Goal: Task Accomplishment & Management: Manage account settings

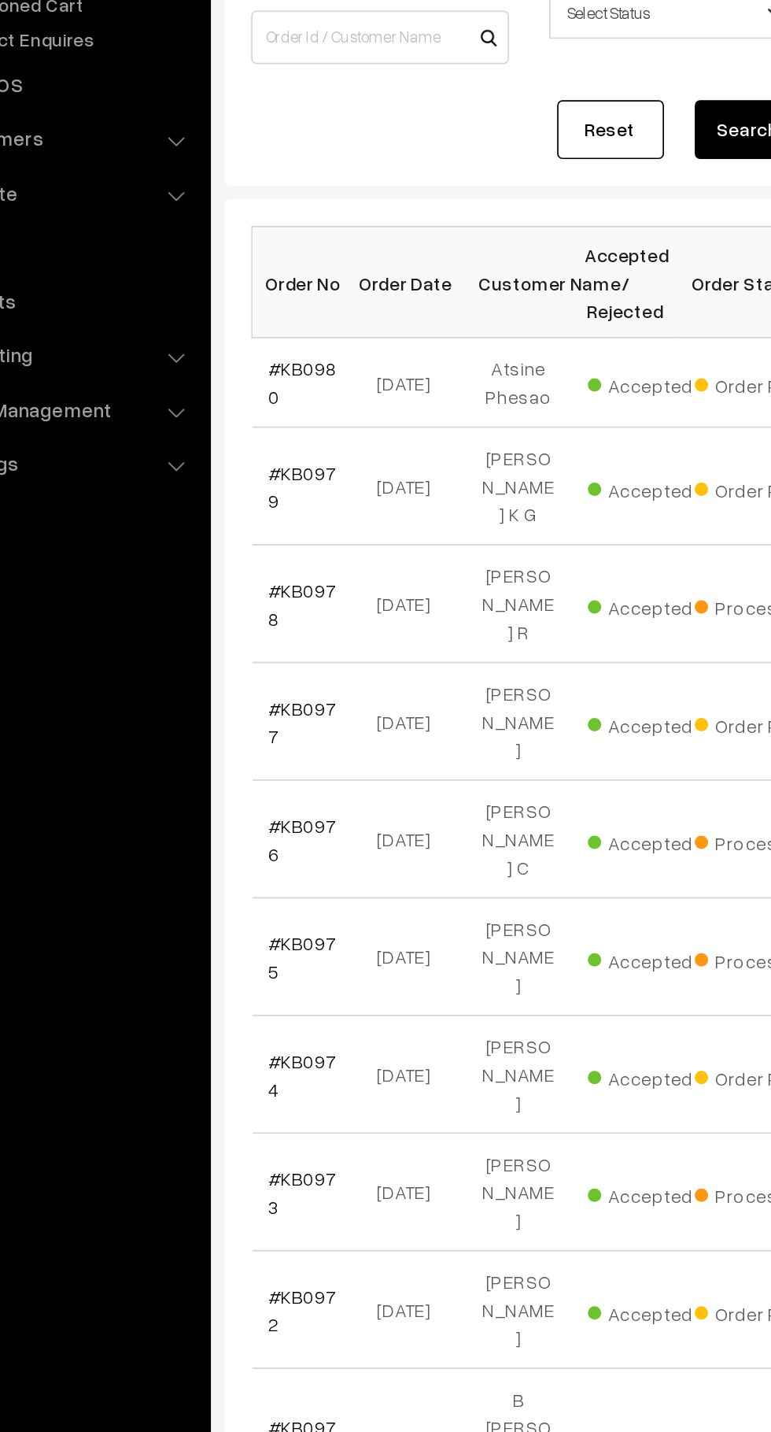
click at [279, 420] on link "#KB0980" at bounding box center [266, 418] width 40 height 30
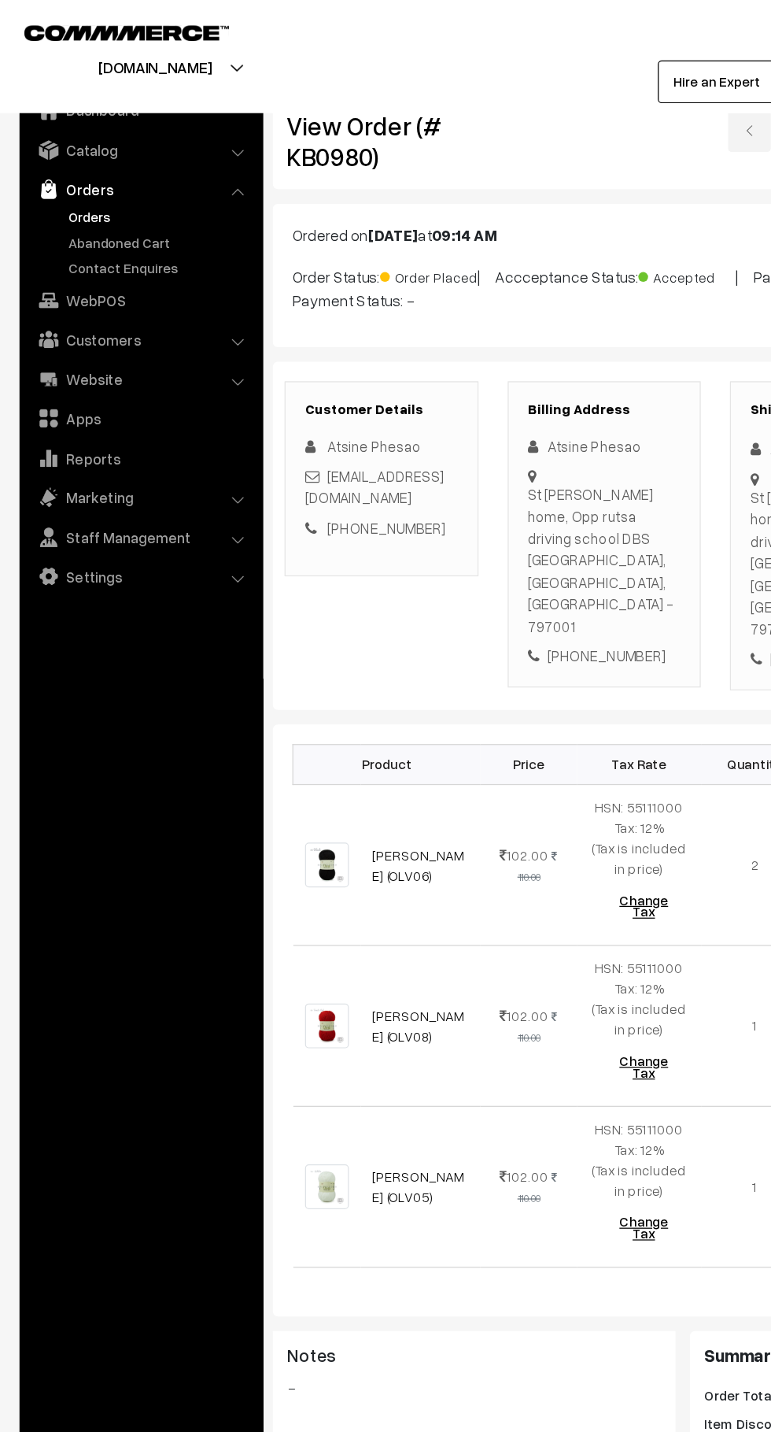
click at [99, 191] on link "Abandoned Cart" at bounding box center [129, 195] width 156 height 17
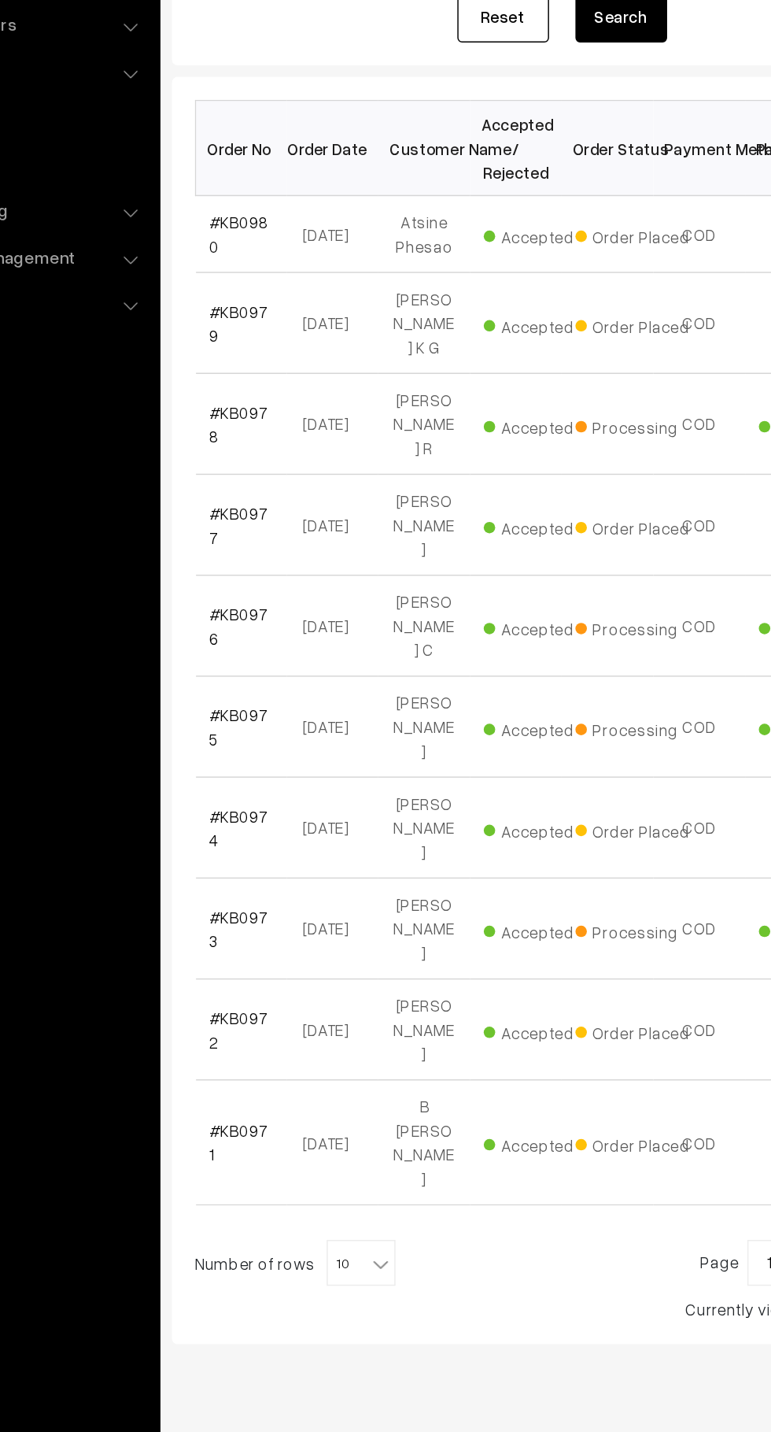
click at [277, 418] on link "#KB0980" at bounding box center [266, 418] width 40 height 30
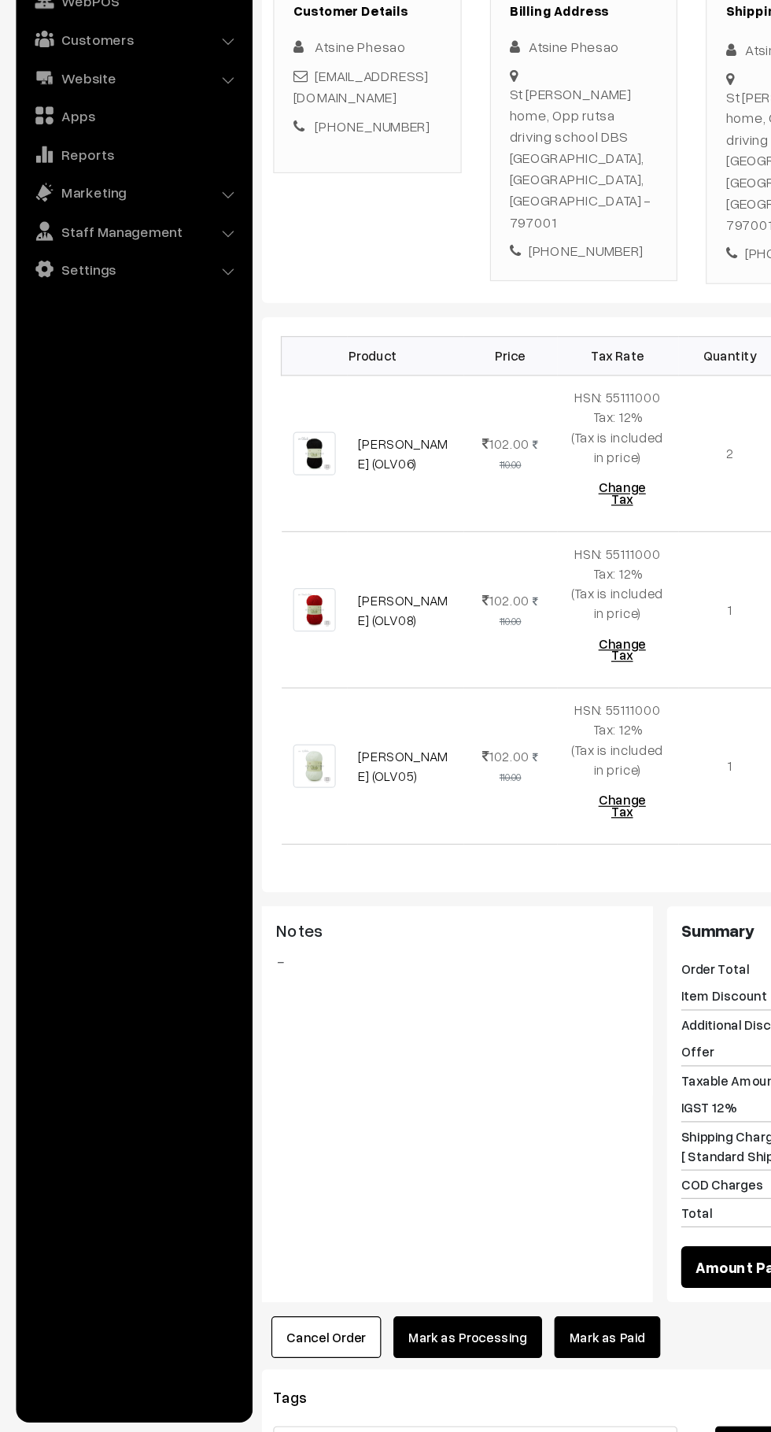
click at [284, 1336] on button "Cancel Order" at bounding box center [273, 1353] width 91 height 35
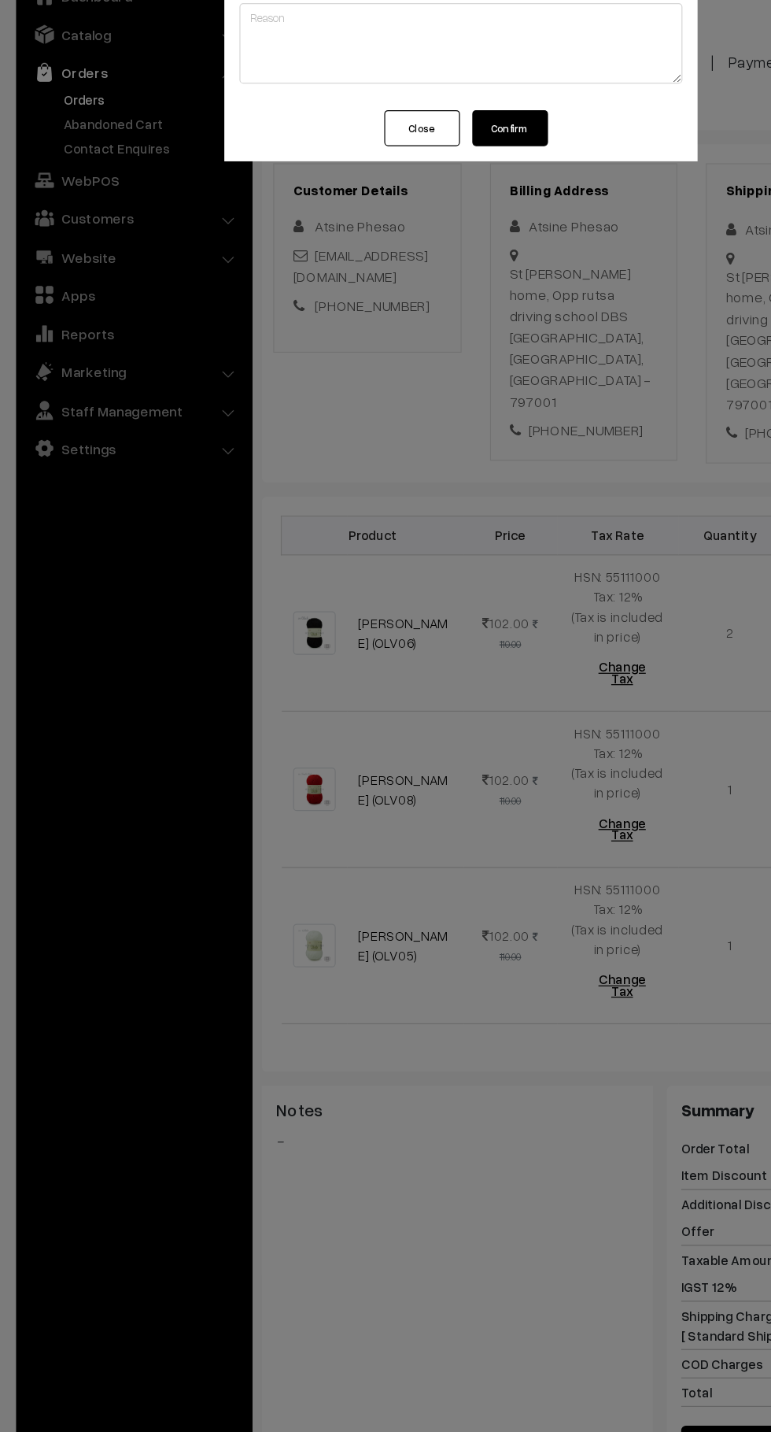
scroll to position [80, 0]
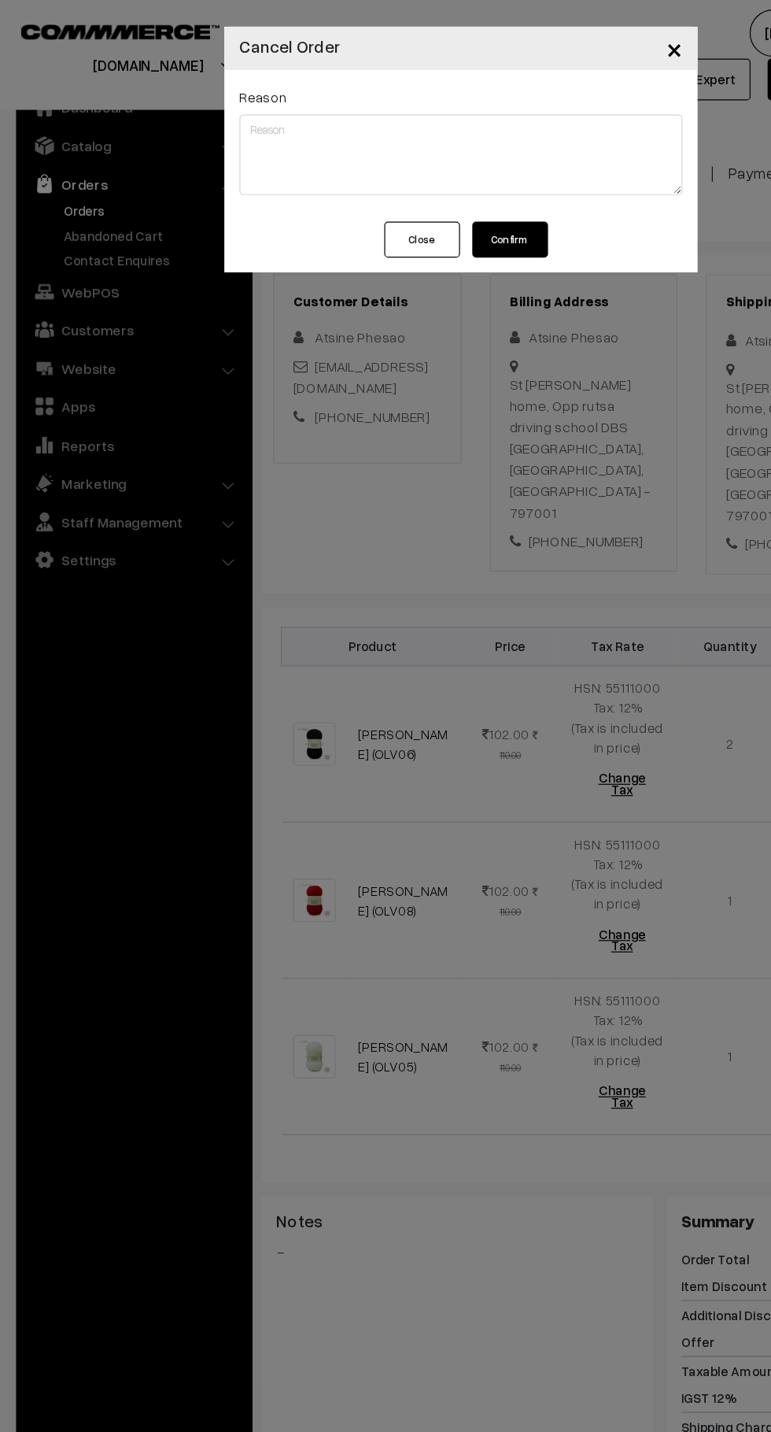
click at [446, 206] on button "Confirm" at bounding box center [426, 199] width 63 height 30
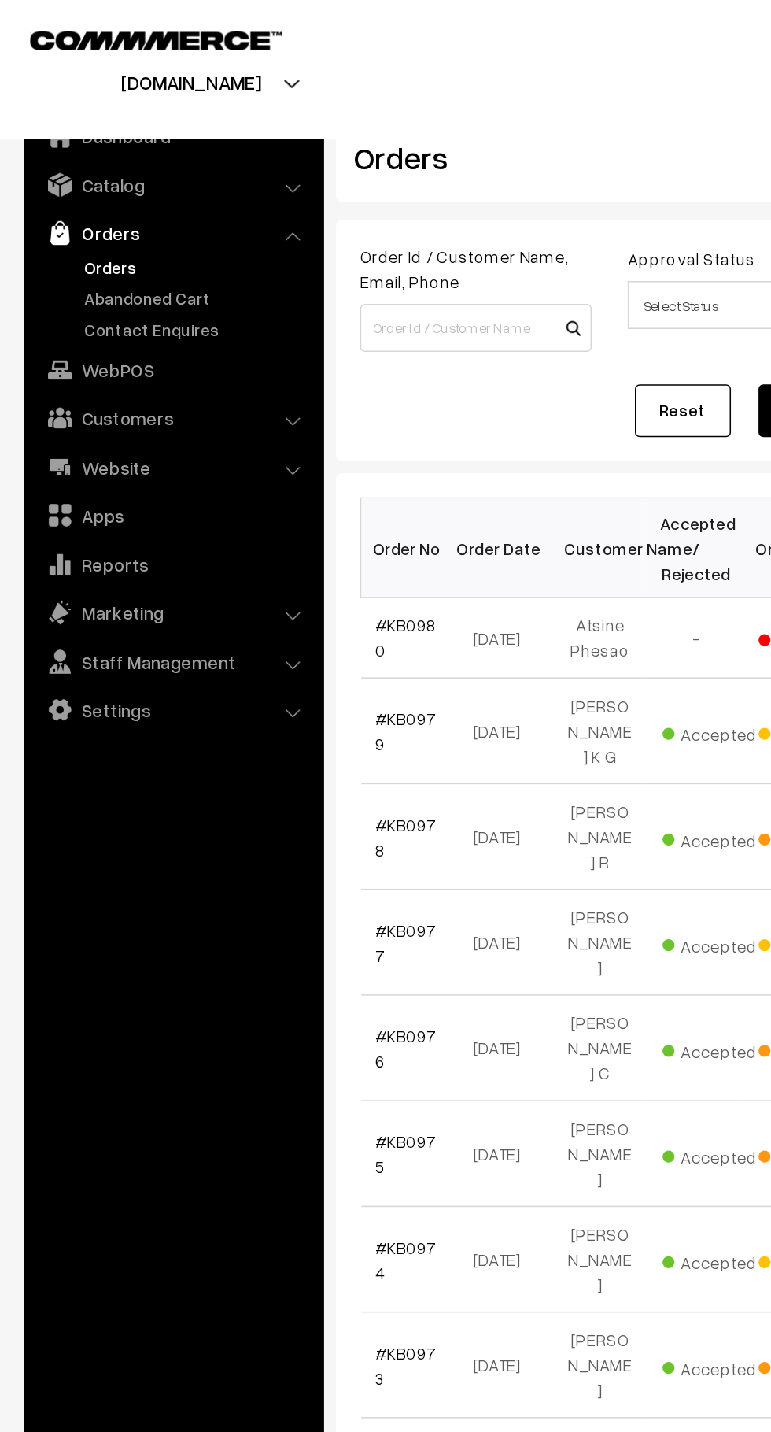
click at [133, 193] on link "Abandoned Cart" at bounding box center [129, 195] width 156 height 17
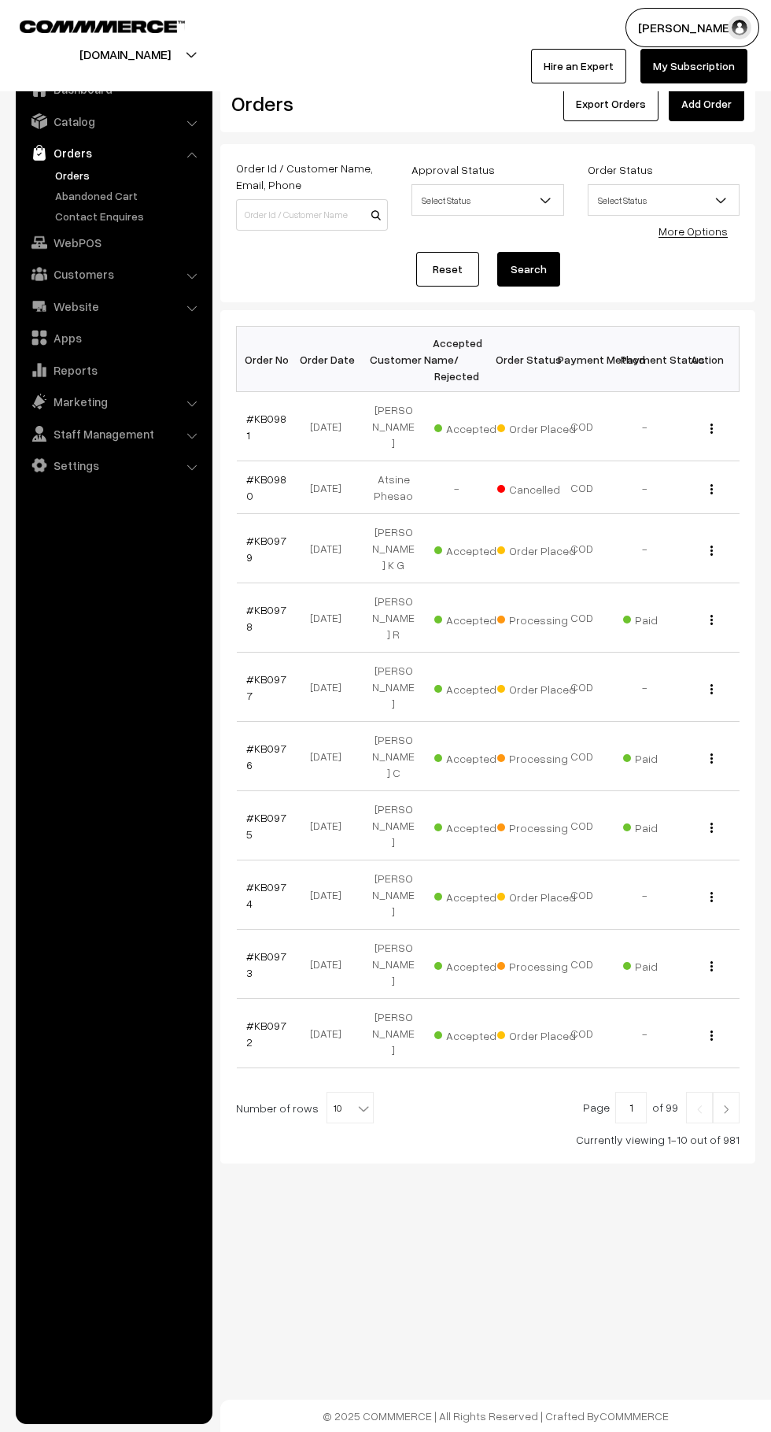
click at [256, 418] on link "#KB0981" at bounding box center [266, 427] width 40 height 30
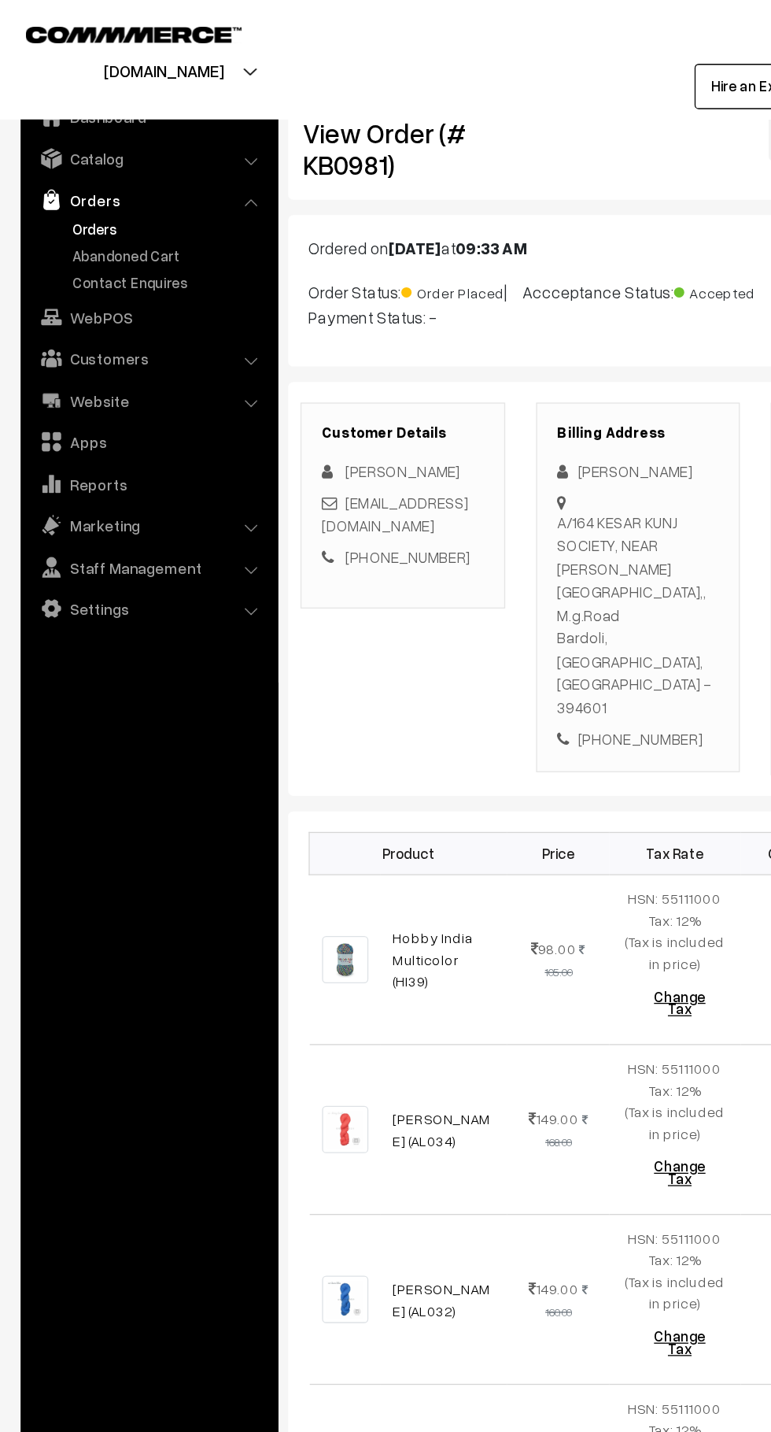
click at [141, 197] on link "Abandoned Cart" at bounding box center [129, 195] width 156 height 17
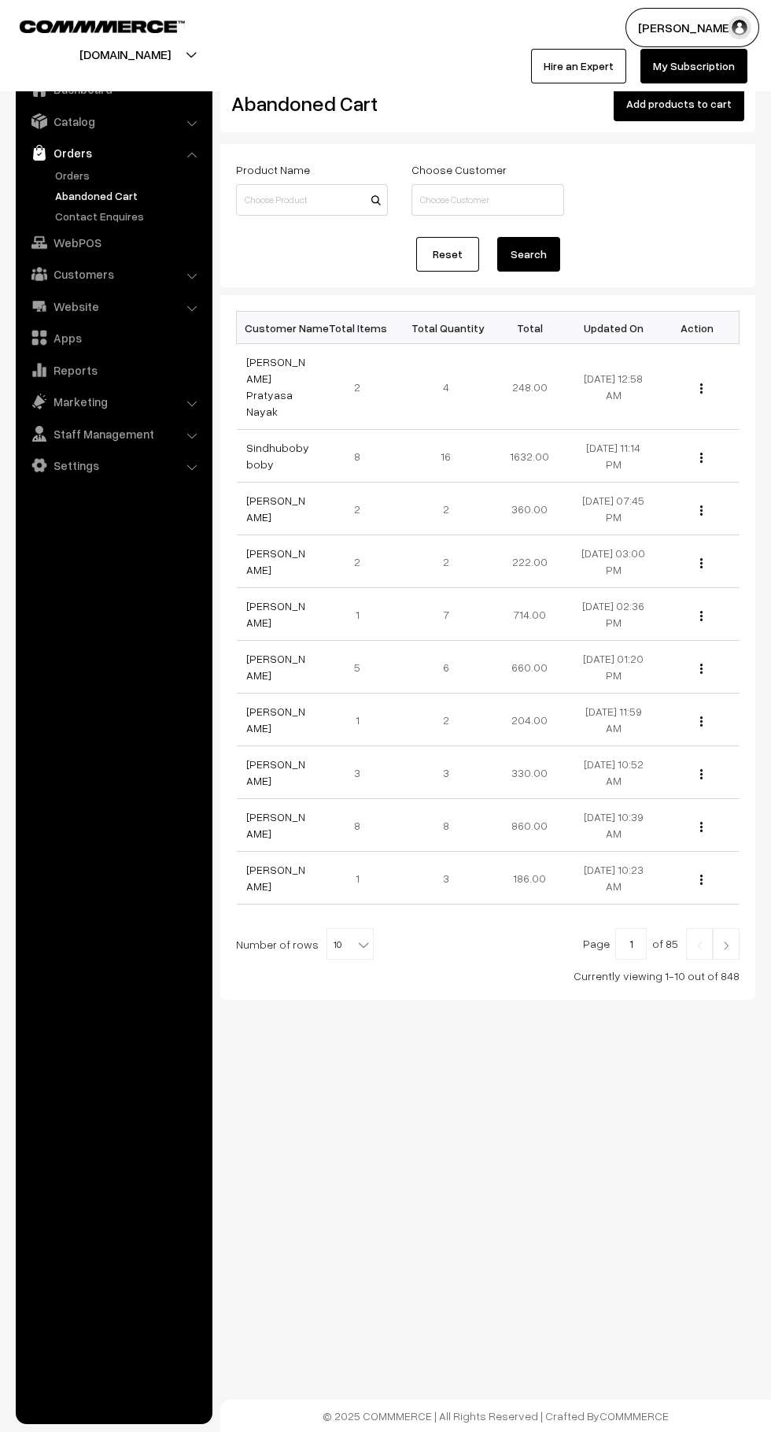
click at [72, 178] on link "Orders" at bounding box center [129, 175] width 156 height 17
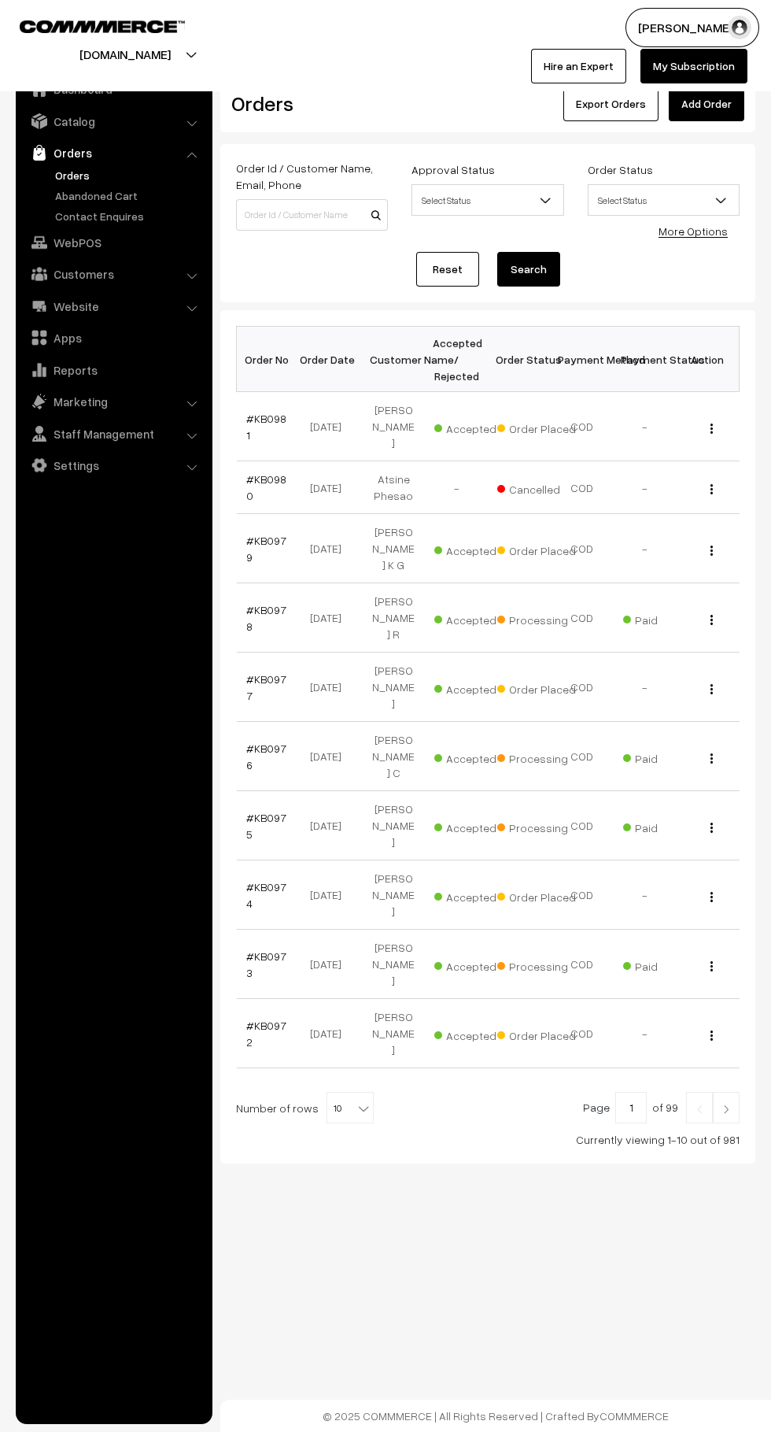
click at [268, 419] on link "#KB0981" at bounding box center [266, 427] width 40 height 30
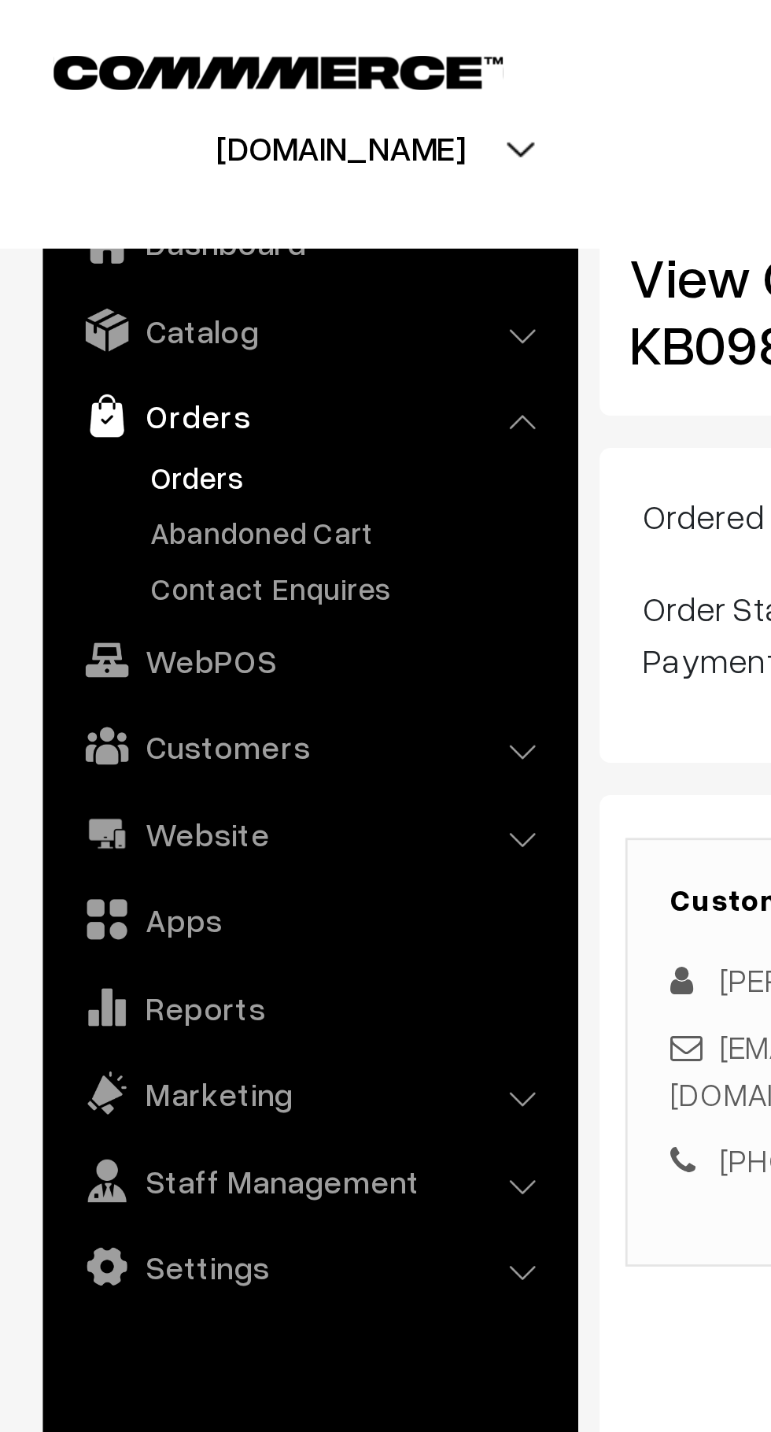
click at [93, 194] on link "Abandoned Cart" at bounding box center [129, 195] width 156 height 17
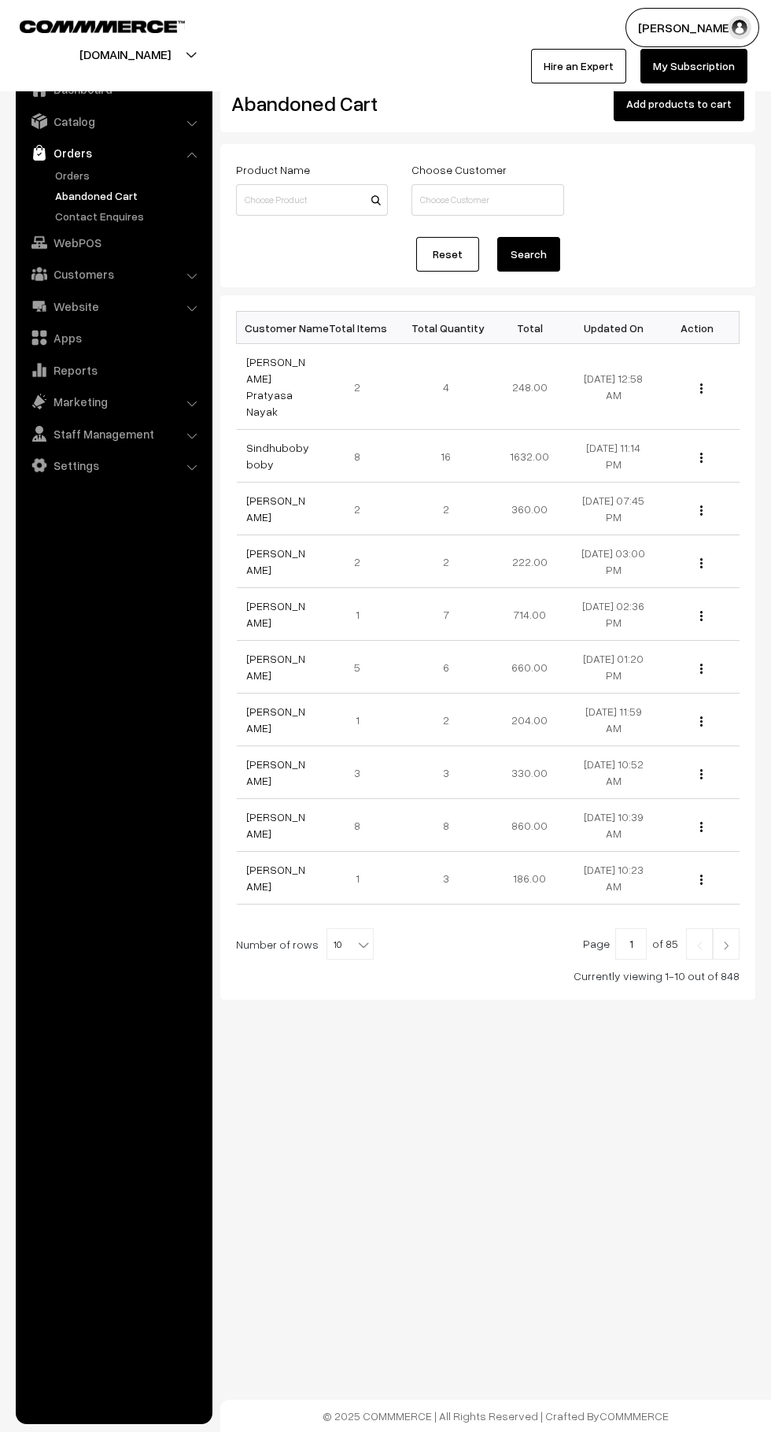
click at [91, 182] on link "Orders" at bounding box center [129, 175] width 156 height 17
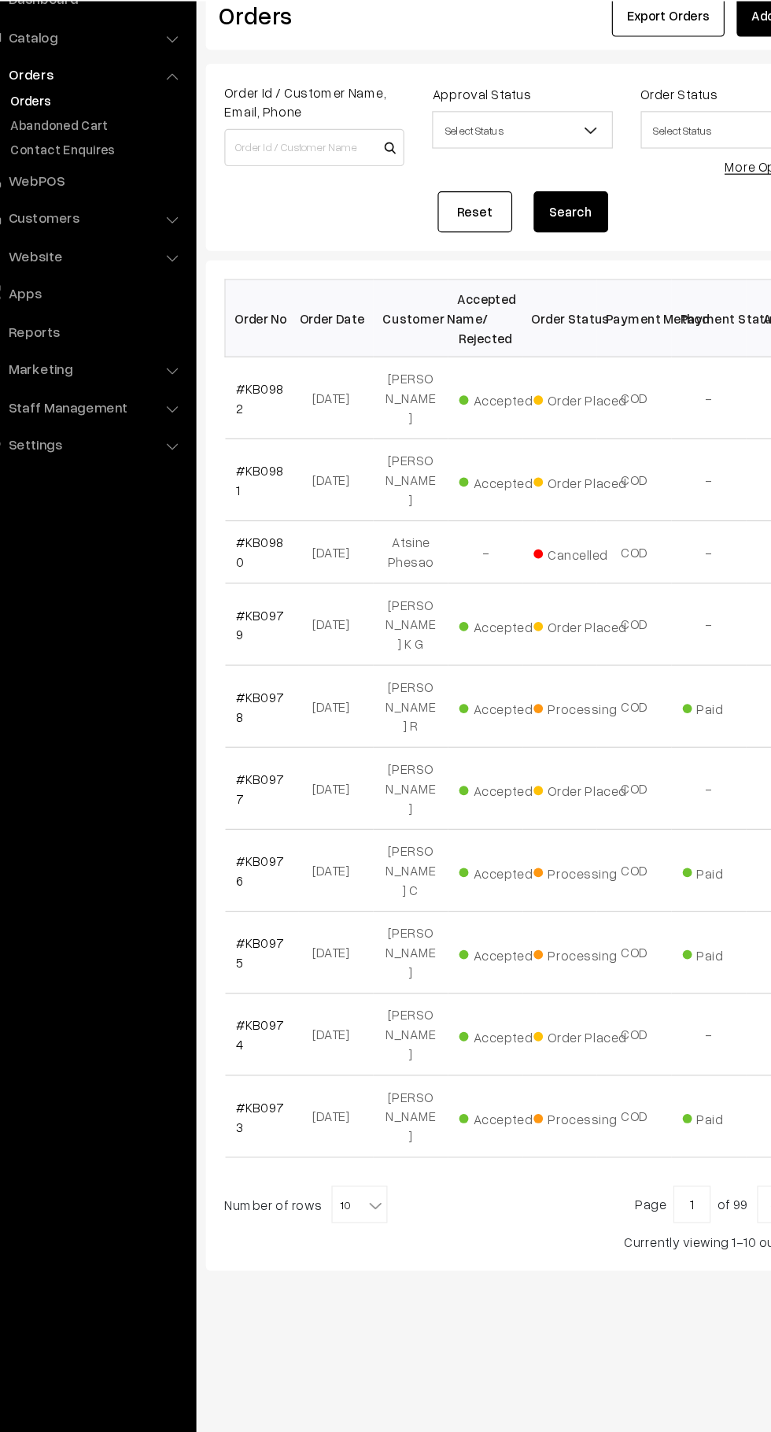
click at [277, 423] on link "#KB0982" at bounding box center [266, 427] width 40 height 30
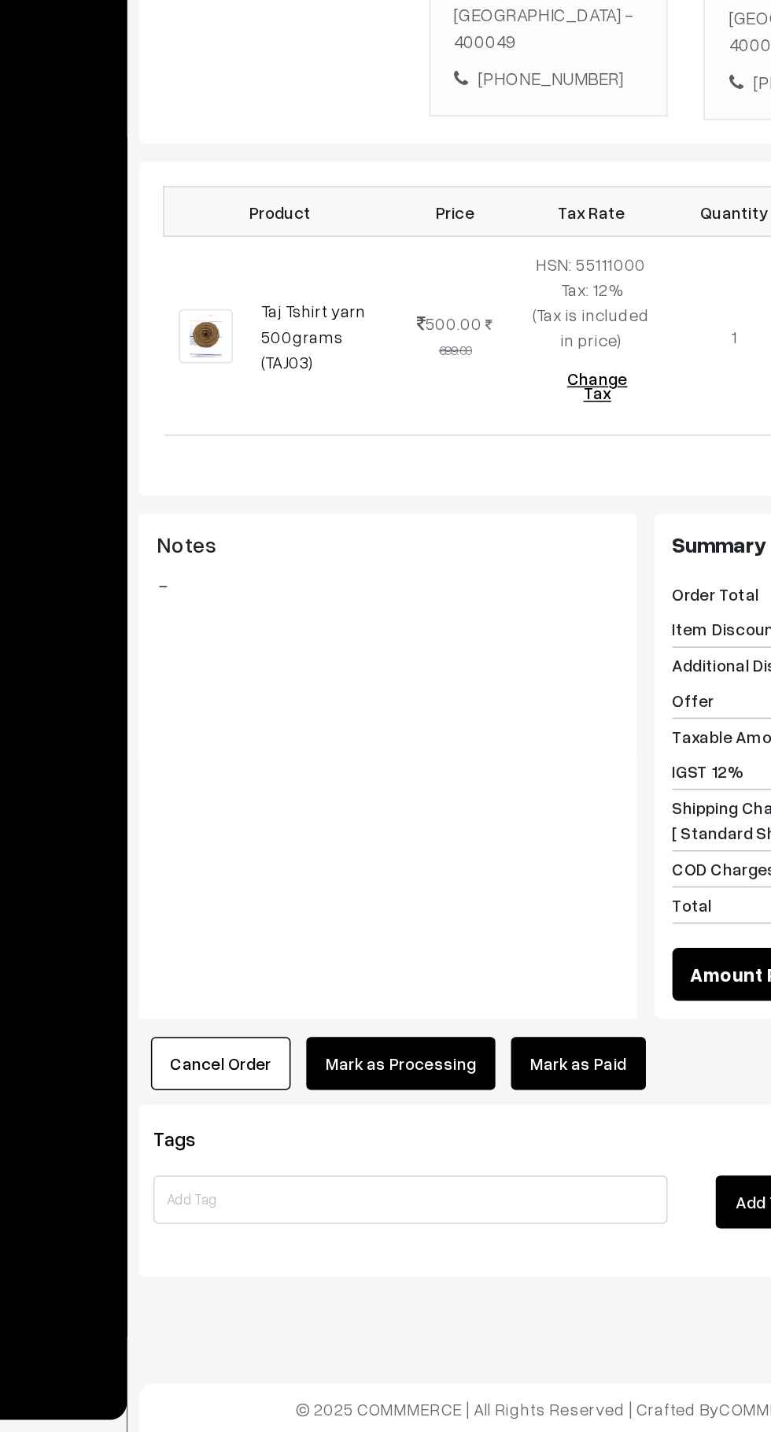
click at [507, 1174] on link "Mark as Paid" at bounding box center [508, 1191] width 88 height 35
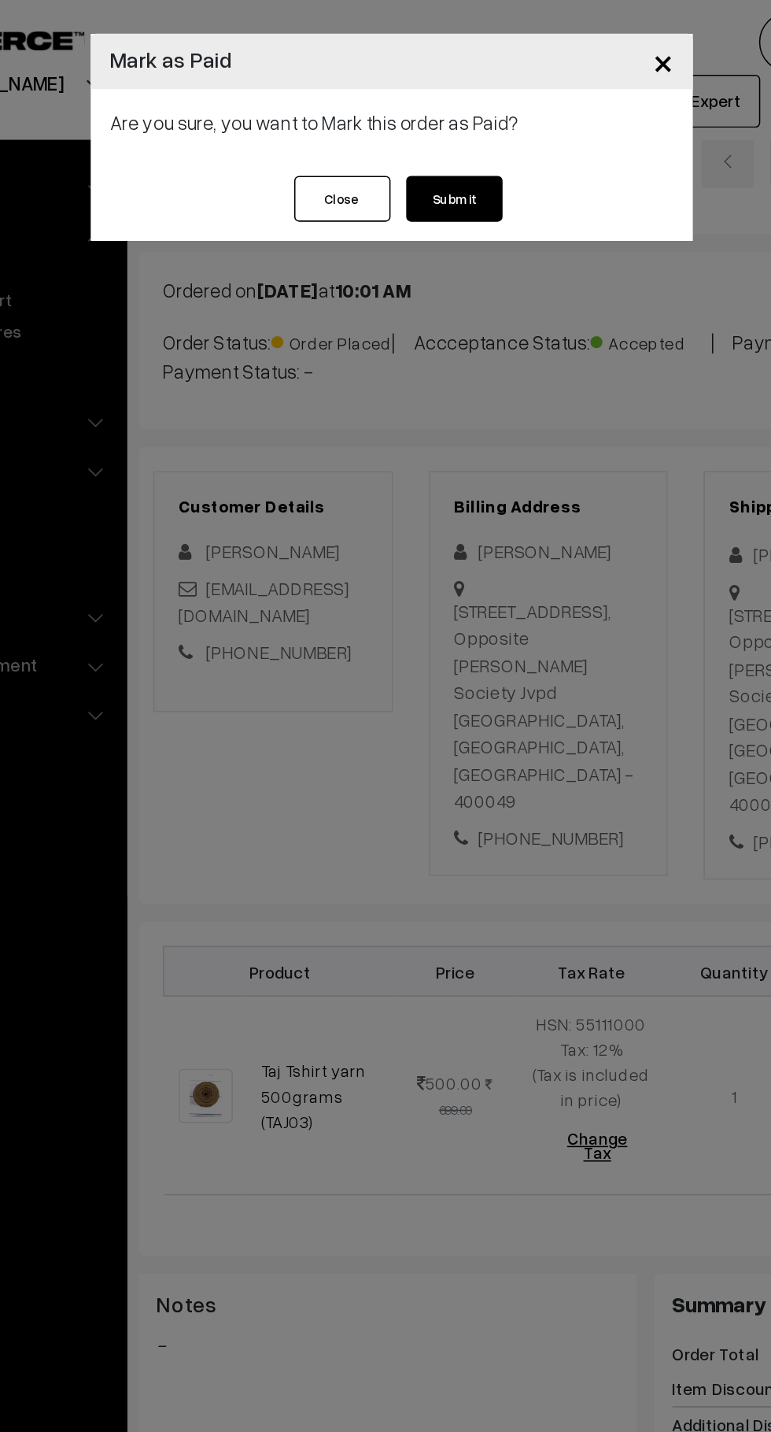
click at [452, 137] on button "Submit" at bounding box center [426, 130] width 63 height 30
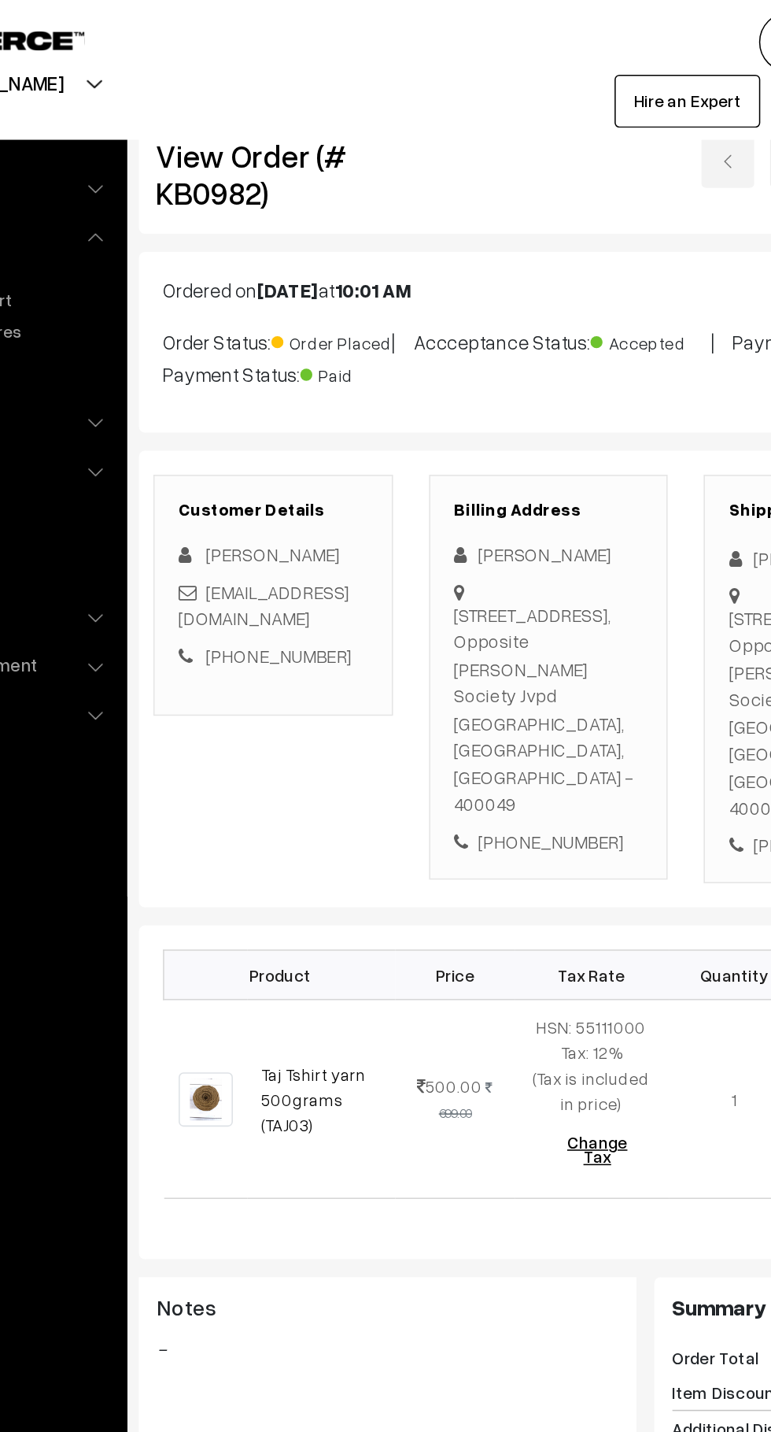
click at [402, 764] on td "500.00 699.00" at bounding box center [426, 718] width 77 height 130
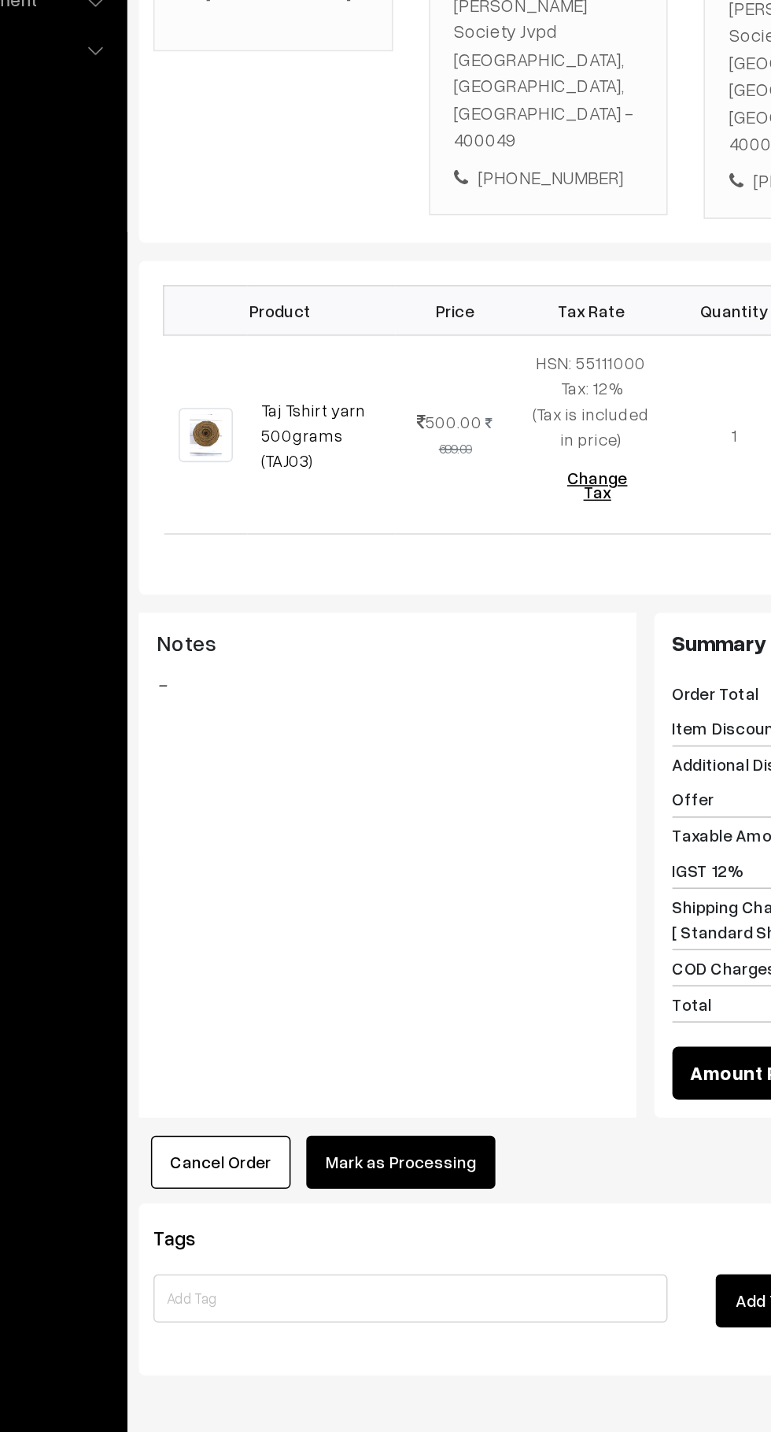
click at [404, 1183] on button "Mark as Processing" at bounding box center [392, 1193] width 124 height 35
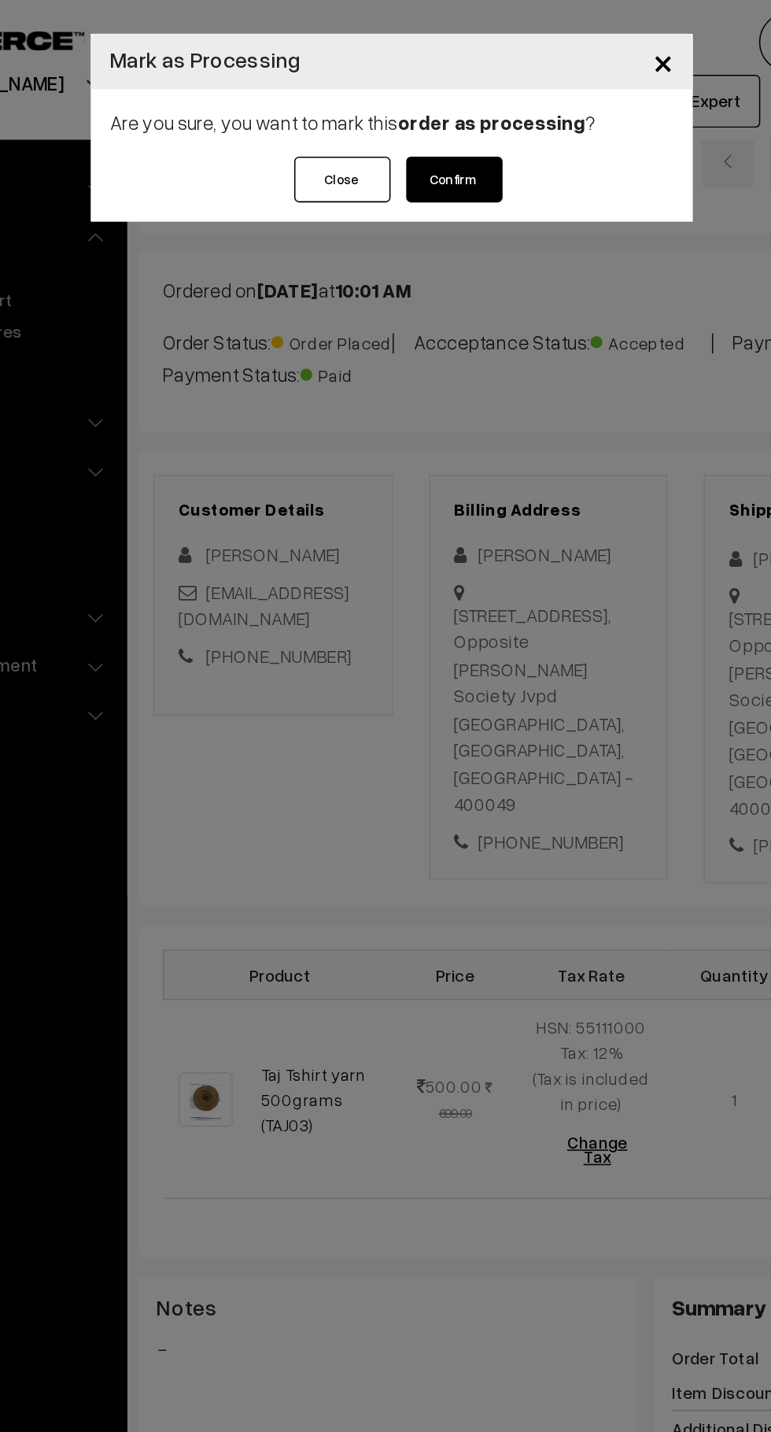
click at [446, 119] on button "Confirm" at bounding box center [426, 117] width 63 height 30
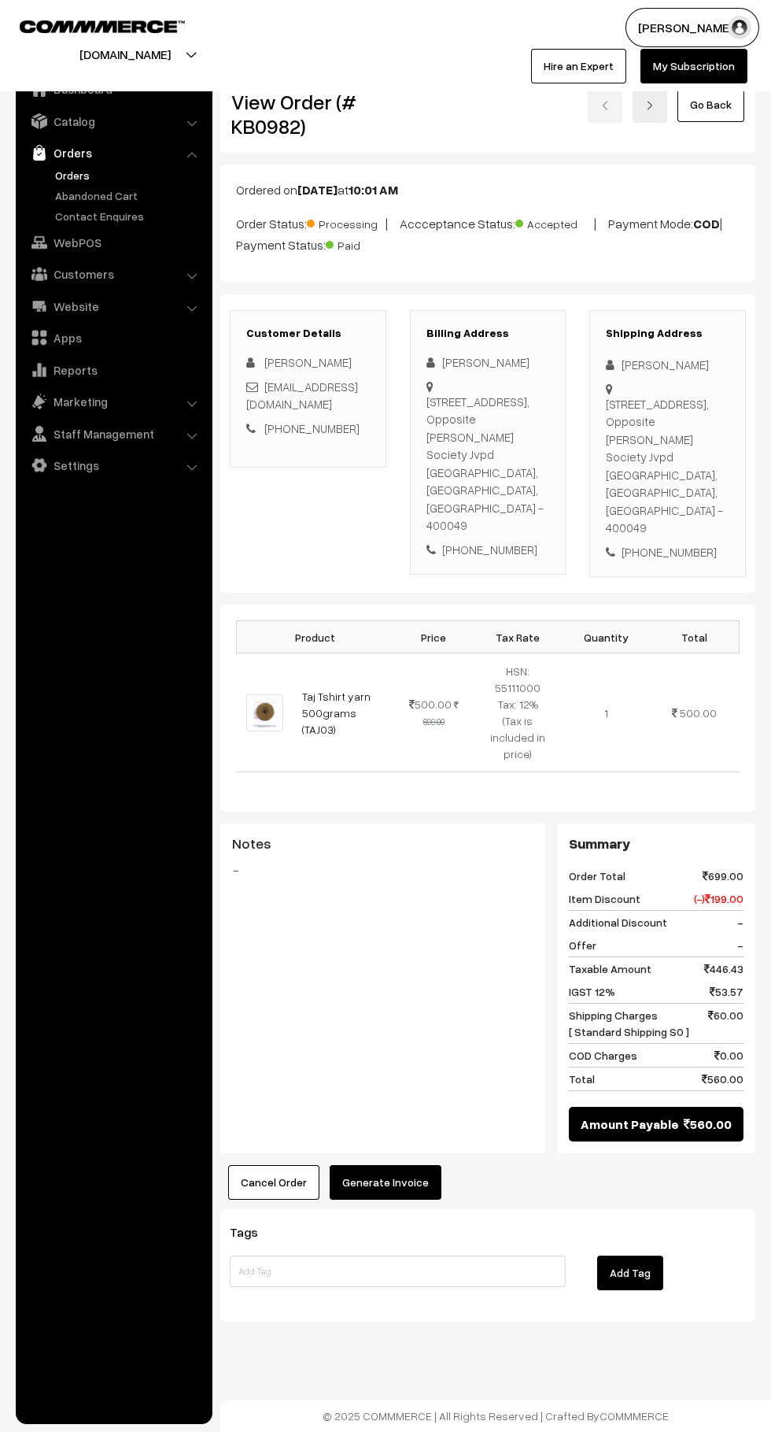
click at [414, 1165] on button "Generate Invoice" at bounding box center [386, 1182] width 112 height 35
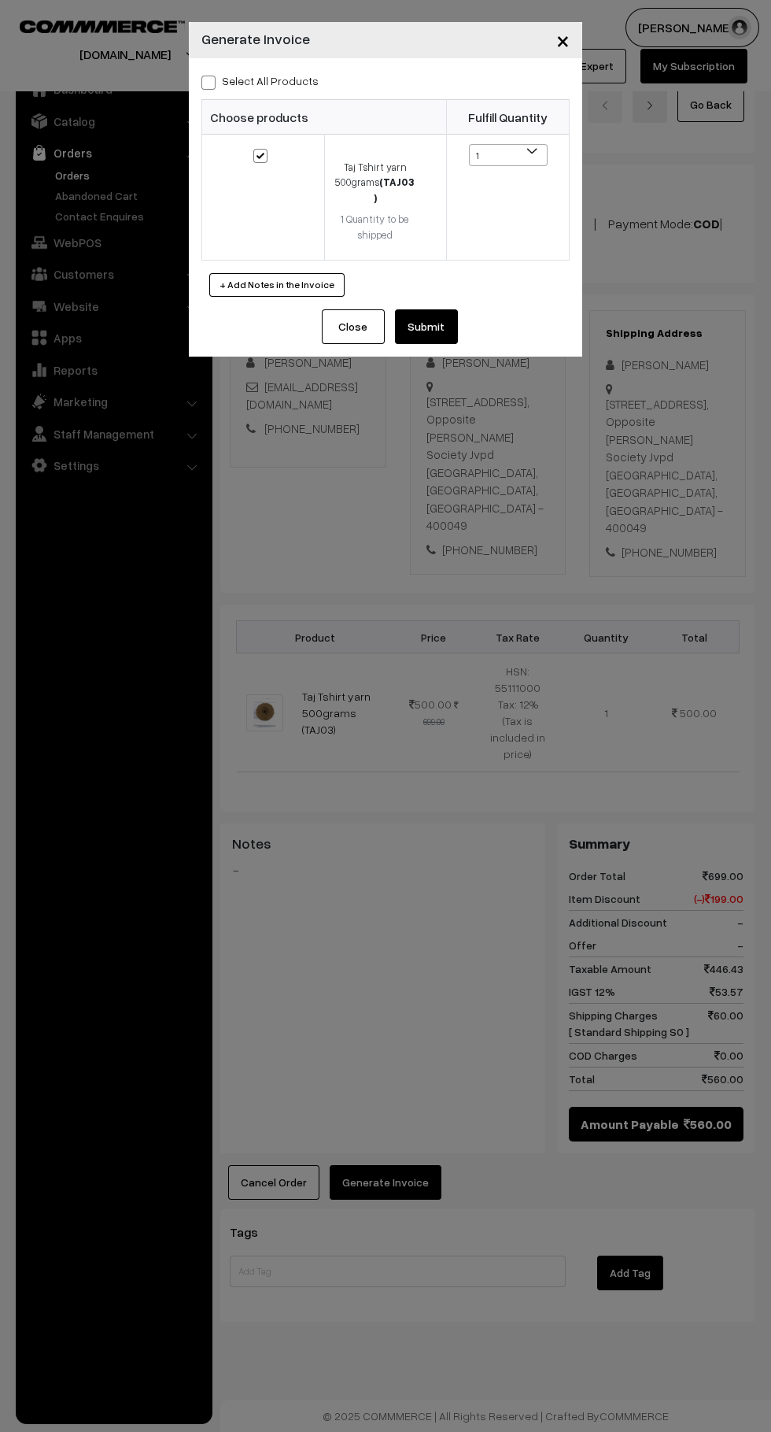
click at [456, 318] on button "Submit" at bounding box center [426, 326] width 63 height 35
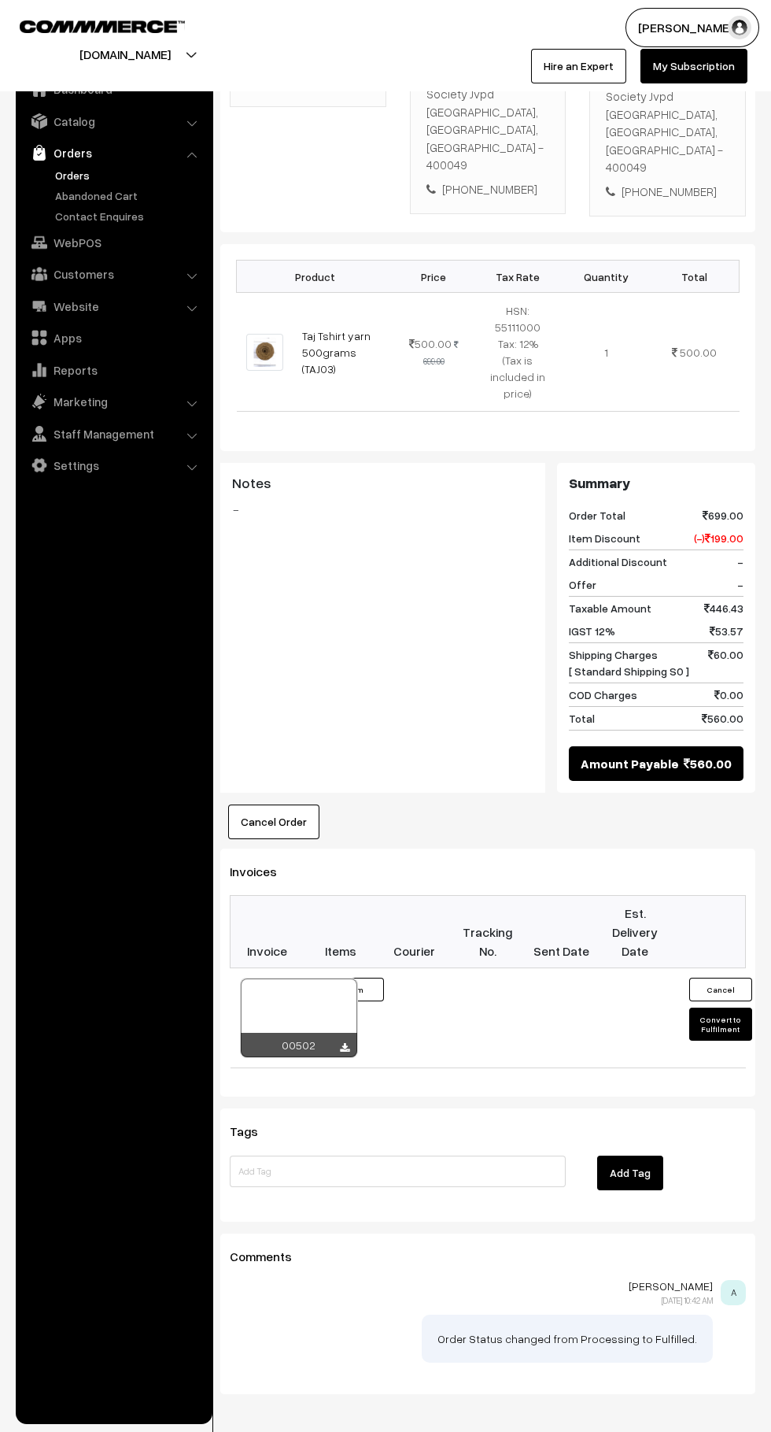
scroll to position [387, 0]
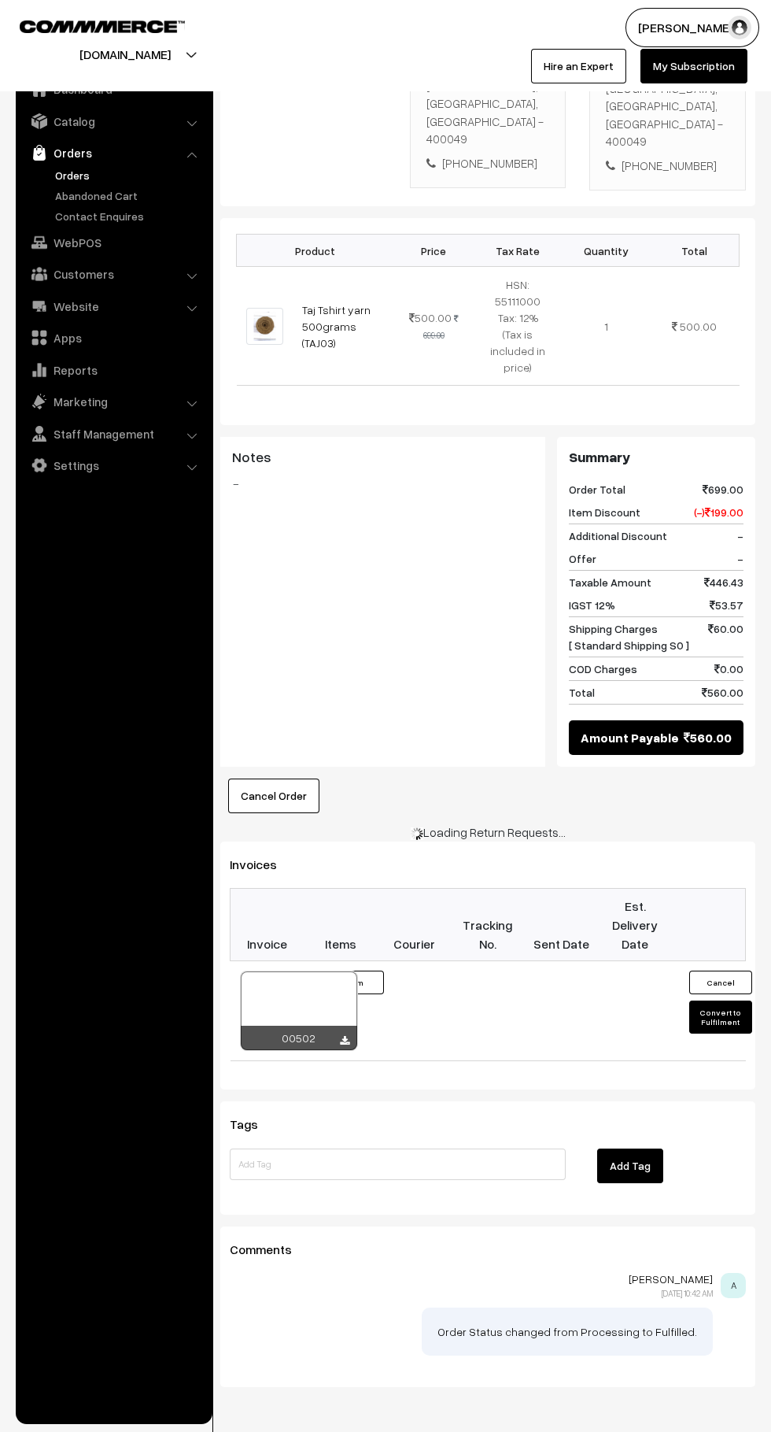
click at [305, 971] on div at bounding box center [299, 1010] width 117 height 79
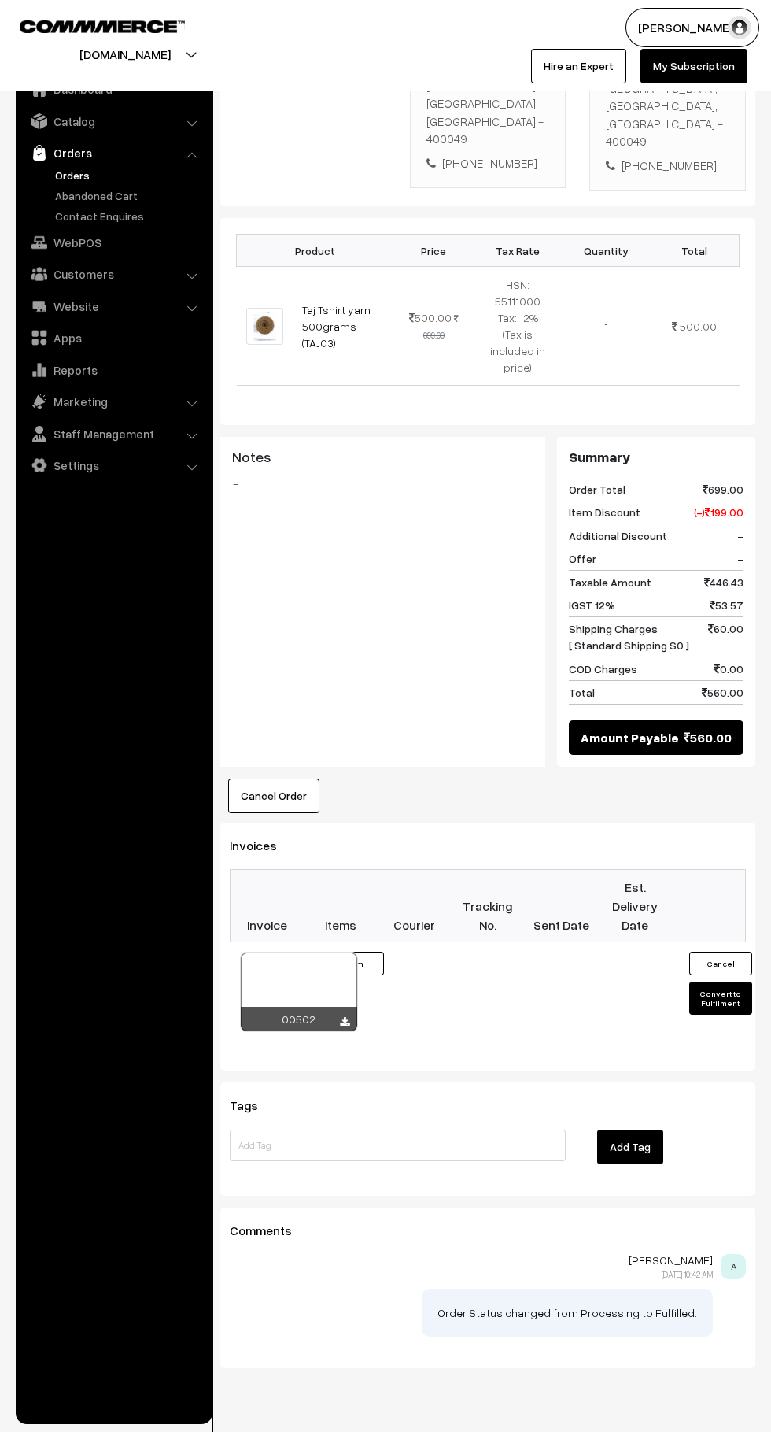
click at [293, 960] on div at bounding box center [299, 992] width 117 height 79
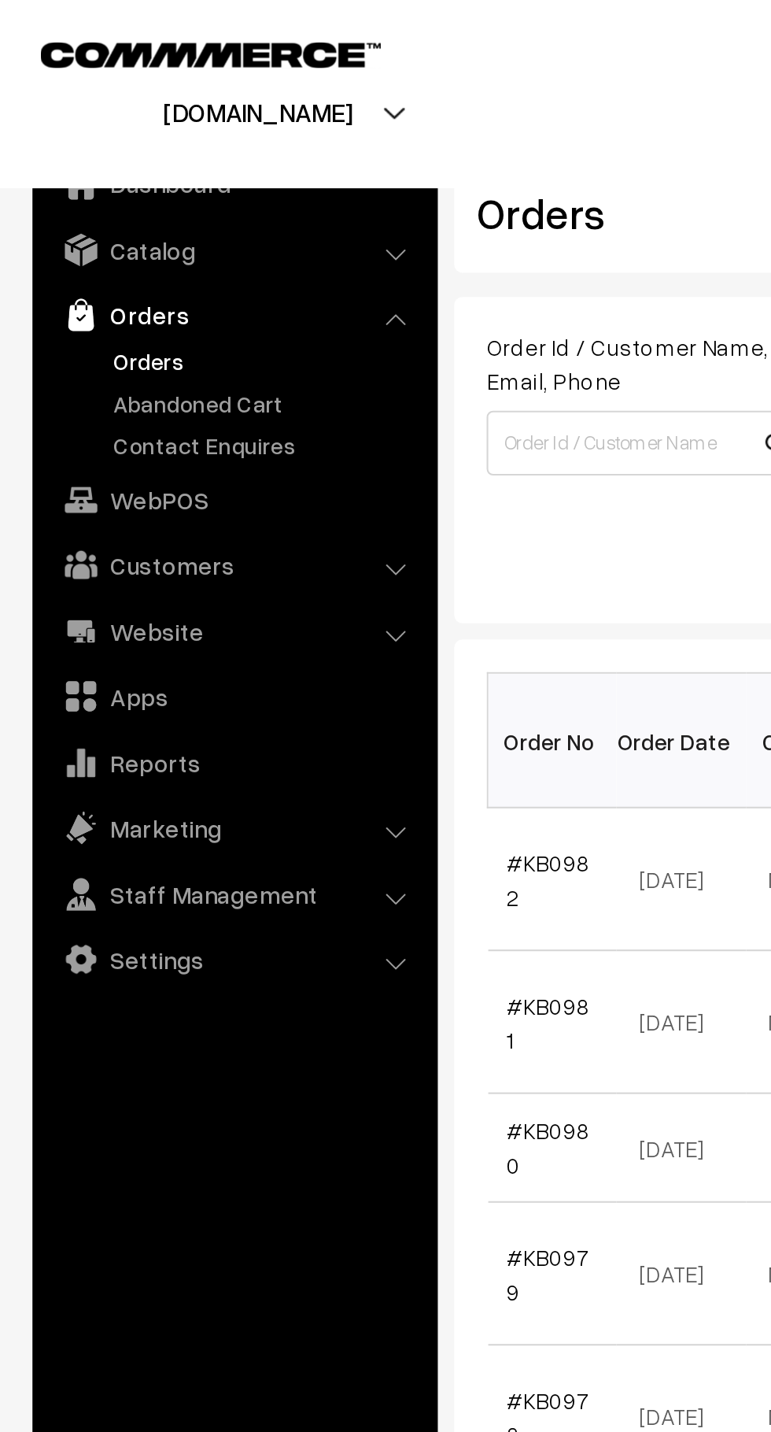
click at [120, 191] on link "Abandoned Cart" at bounding box center [129, 195] width 156 height 17
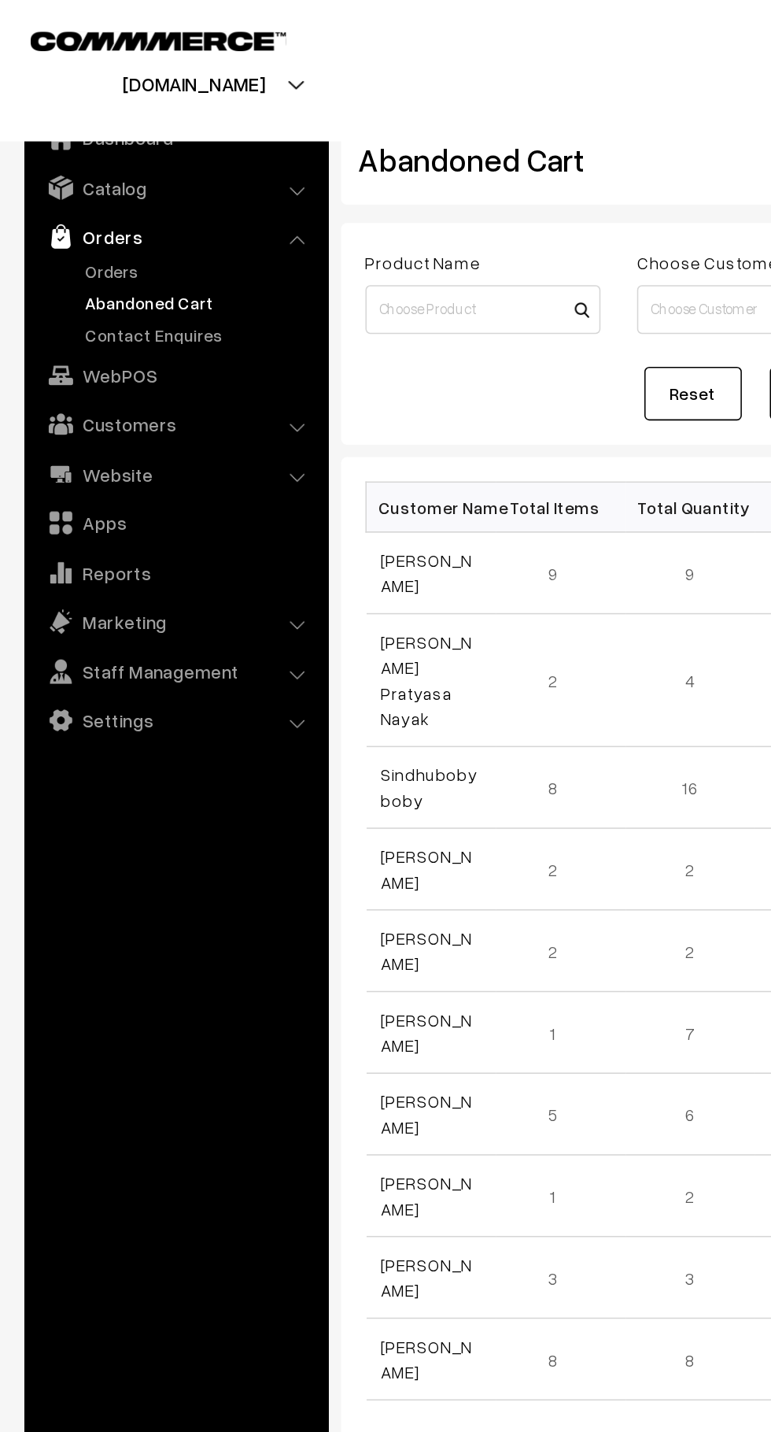
click at [87, 176] on link "Orders" at bounding box center [129, 175] width 156 height 17
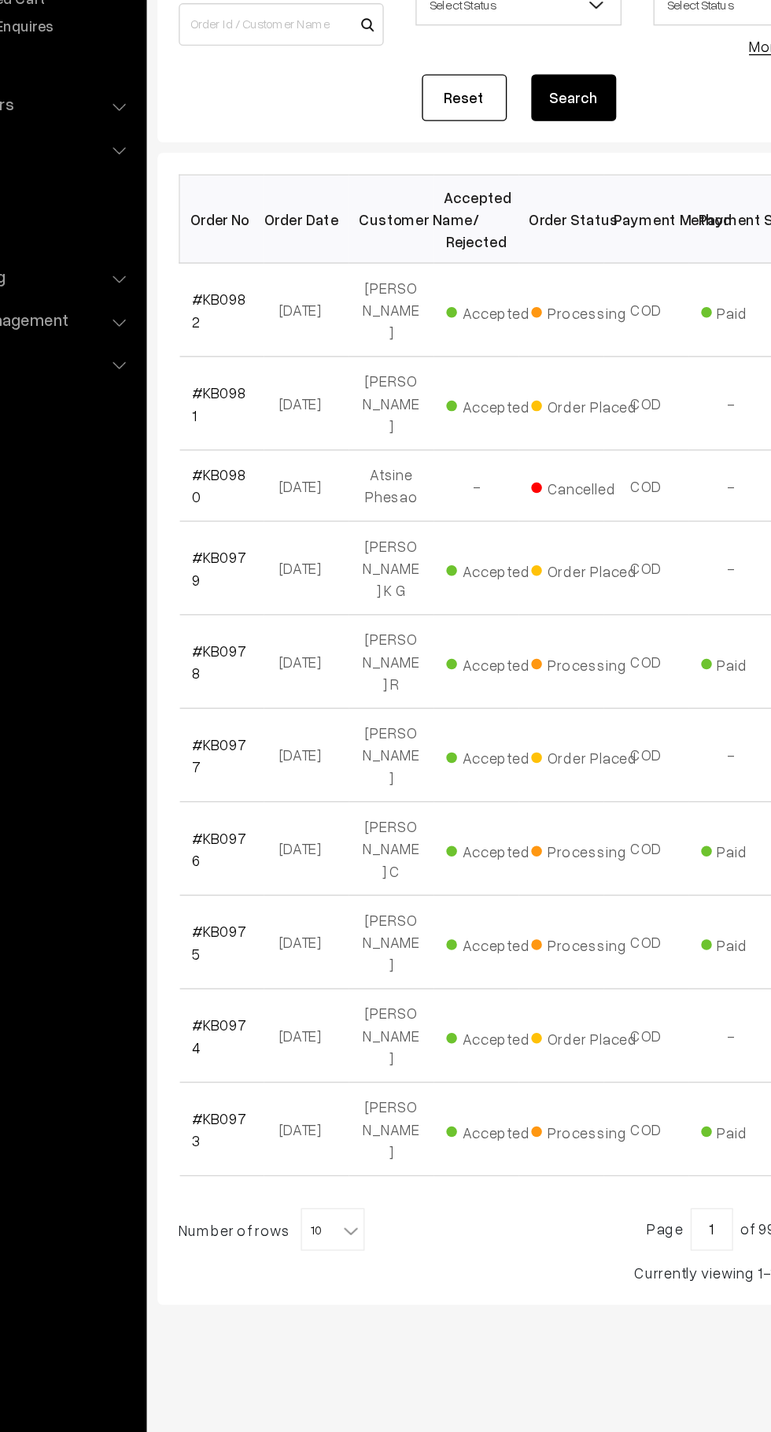
click at [265, 415] on link "#KB0982" at bounding box center [266, 427] width 40 height 30
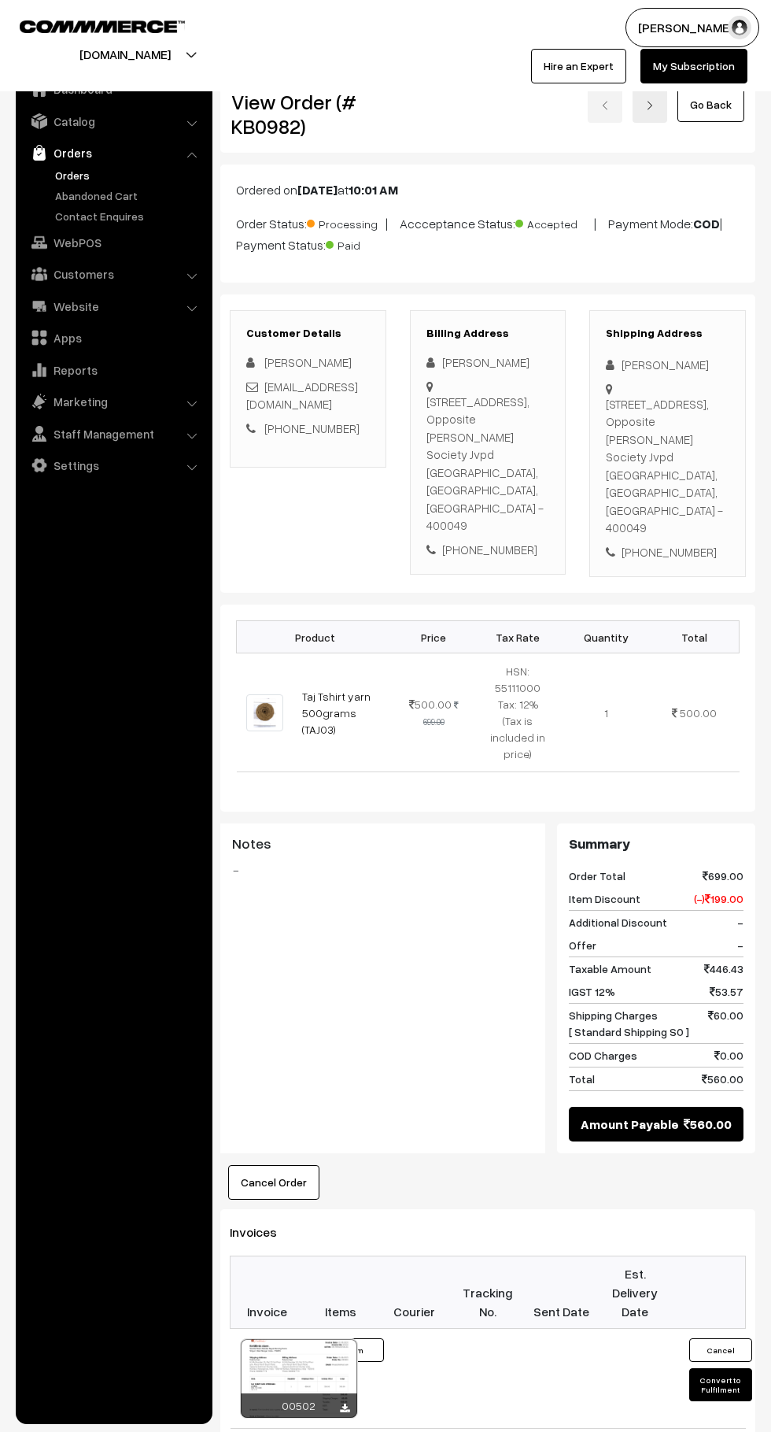
scroll to position [387, 0]
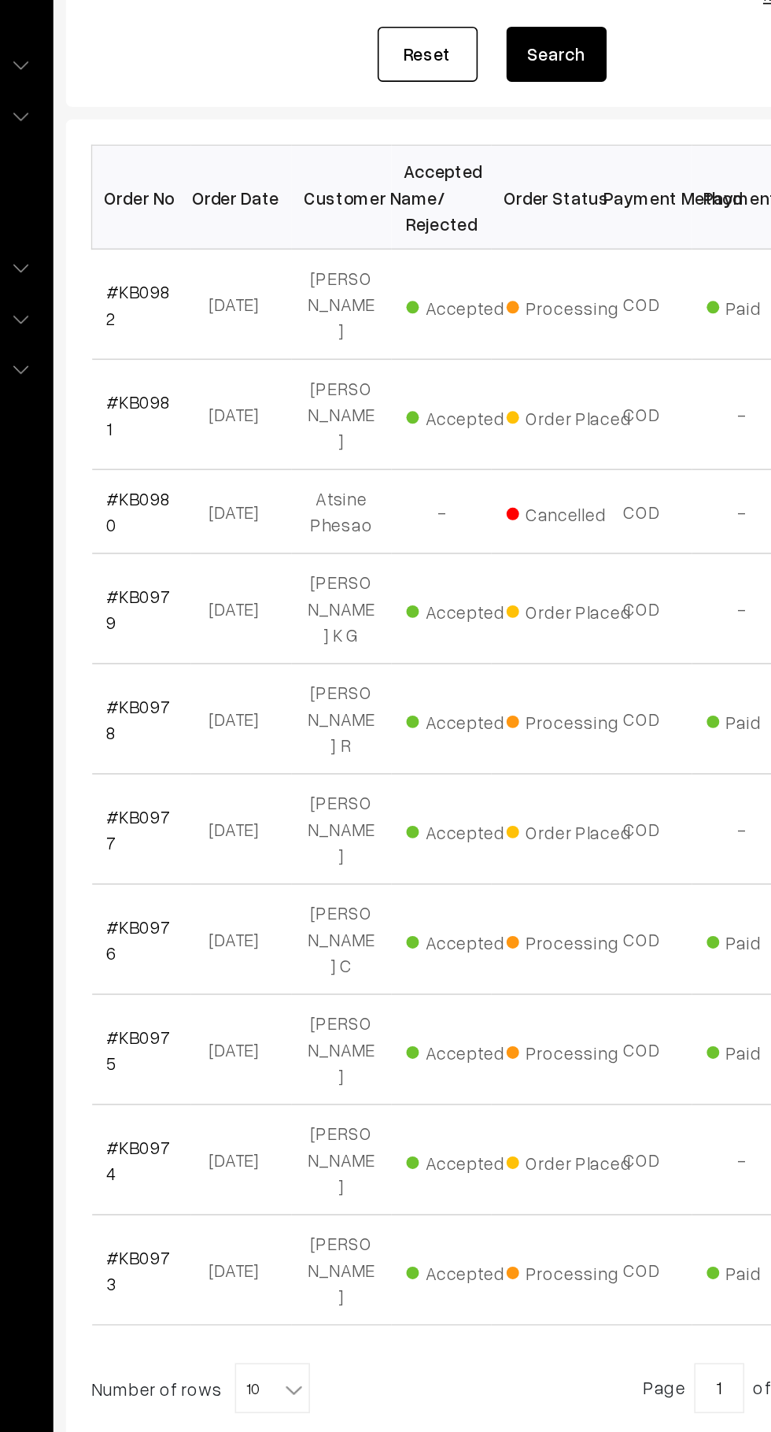
click at [269, 494] on td "#KB0981" at bounding box center [268, 495] width 63 height 69
click at [276, 481] on link "#KB0981" at bounding box center [266, 496] width 40 height 30
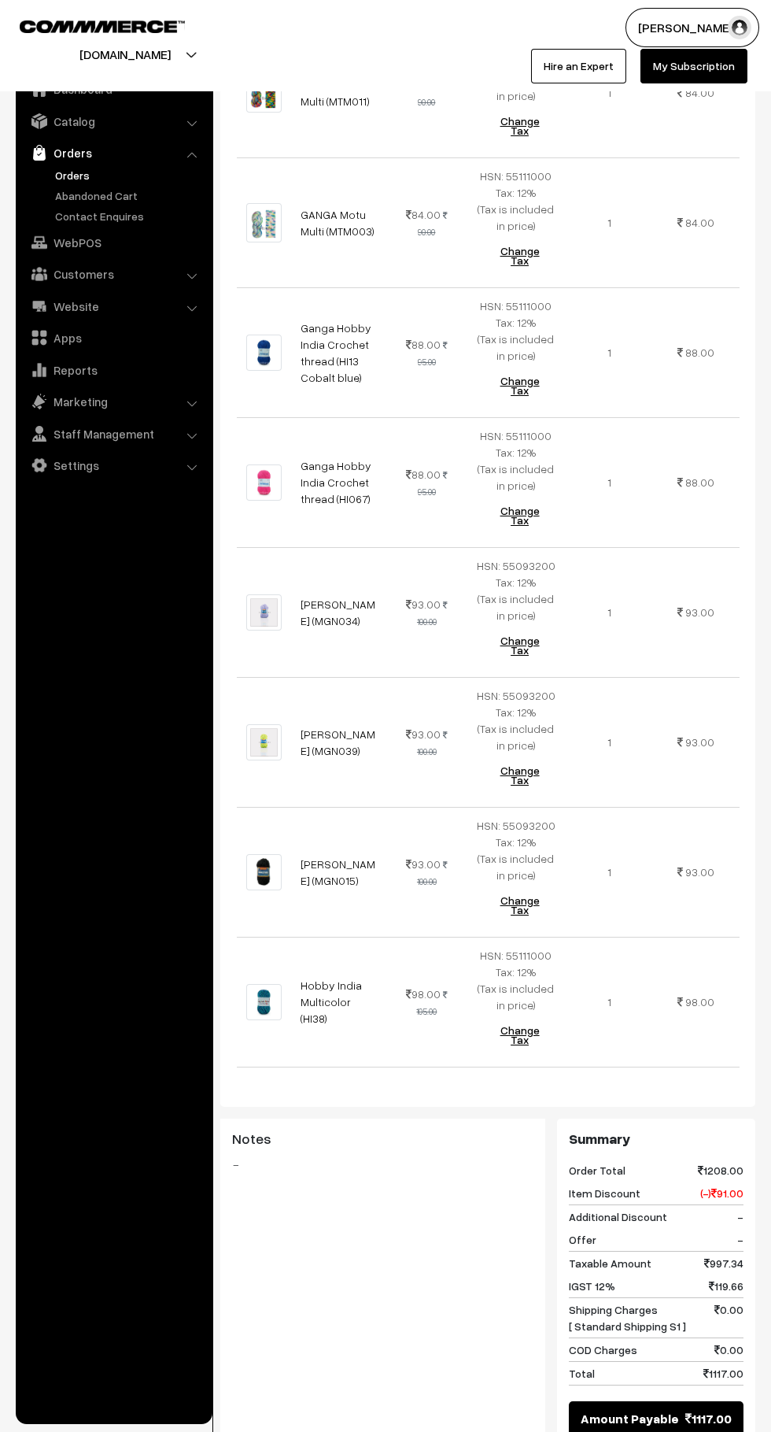
scroll to position [1042, 0]
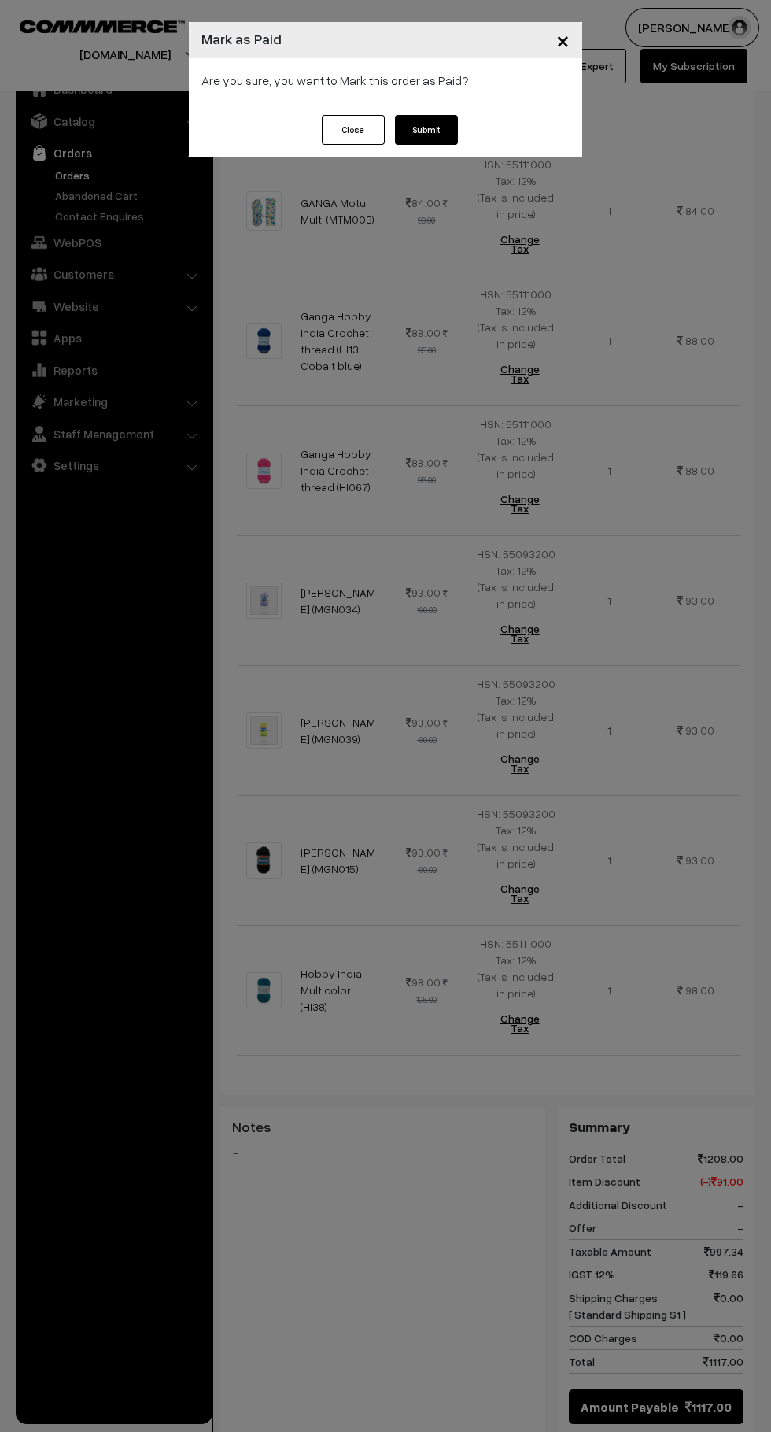
click at [448, 123] on button "Submit" at bounding box center [426, 130] width 63 height 30
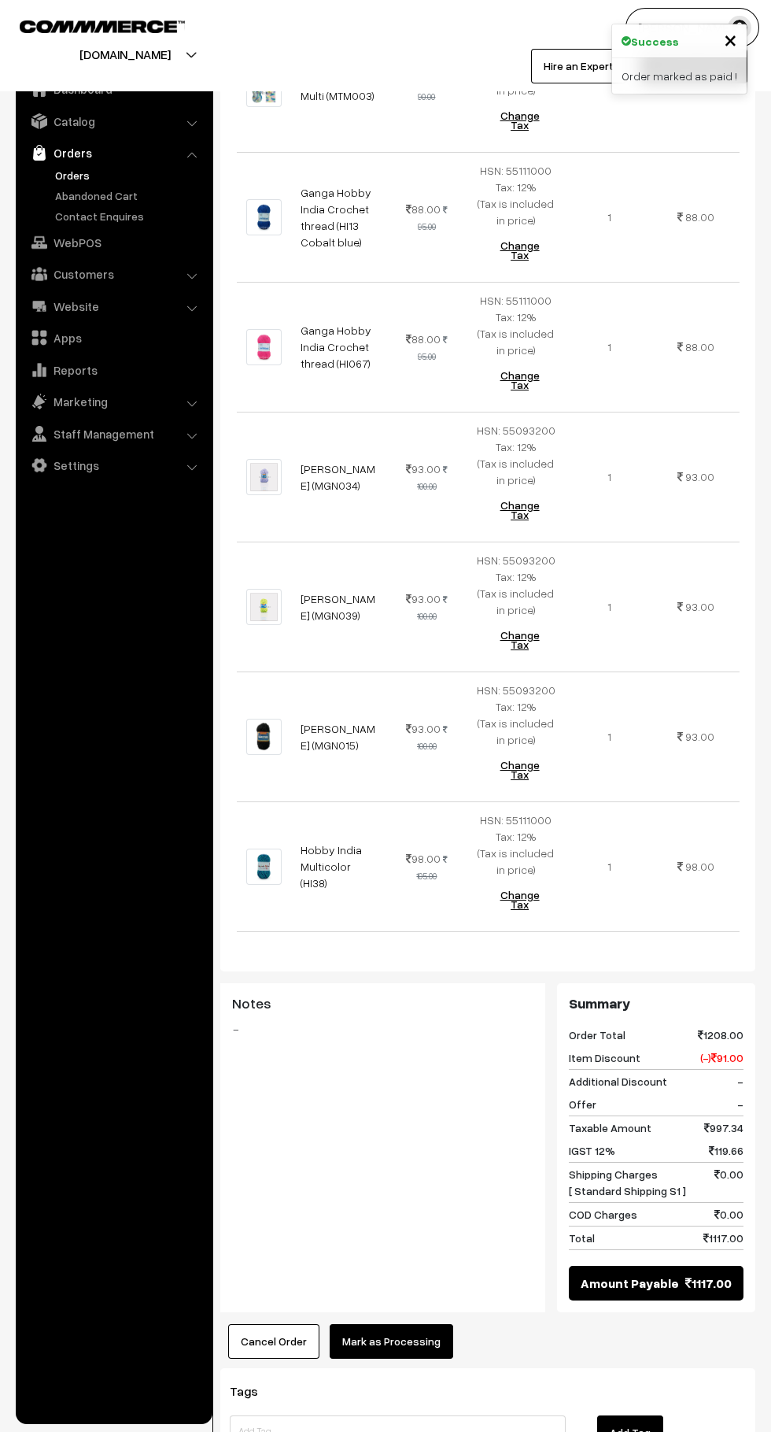
scroll to position [1179, 0]
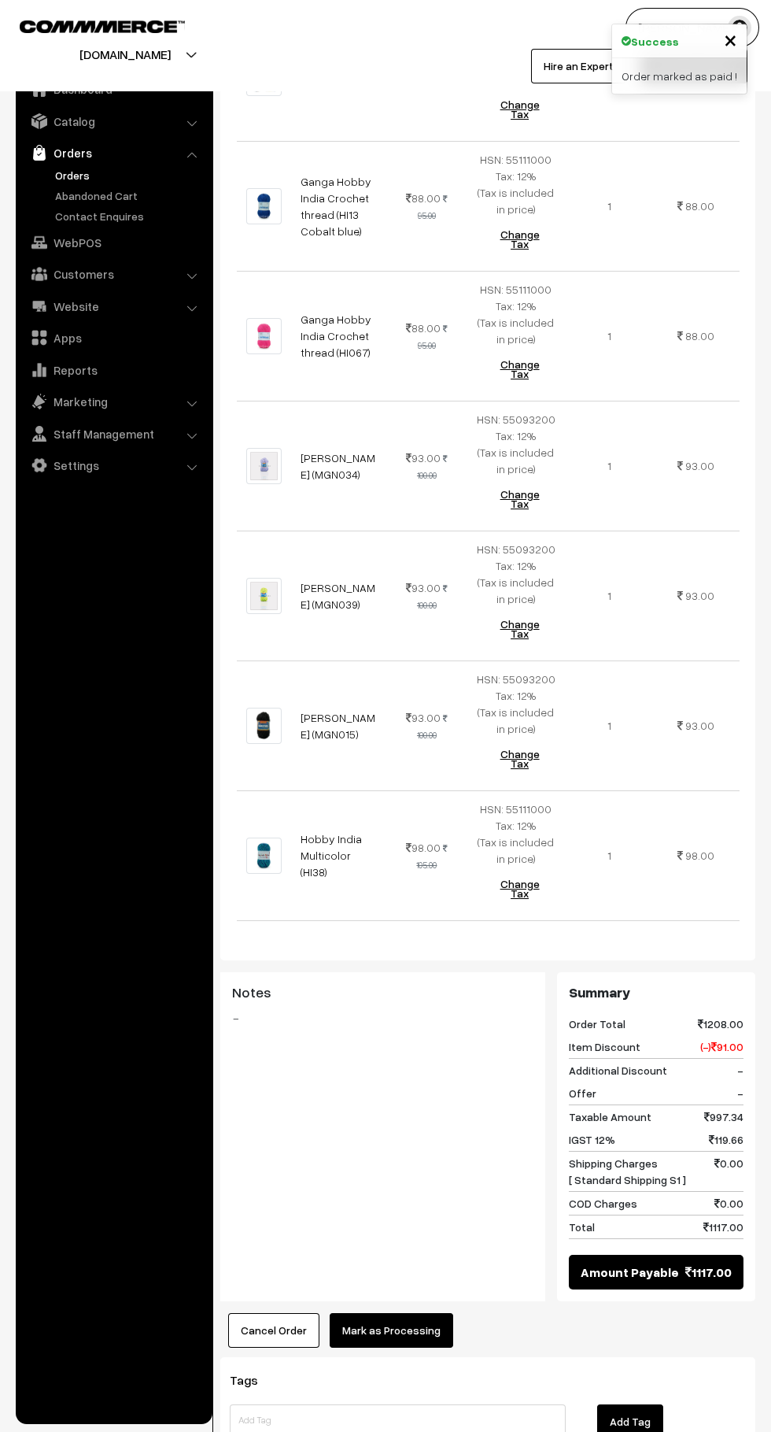
click at [435, 1313] on button "Mark as Processing" at bounding box center [392, 1330] width 124 height 35
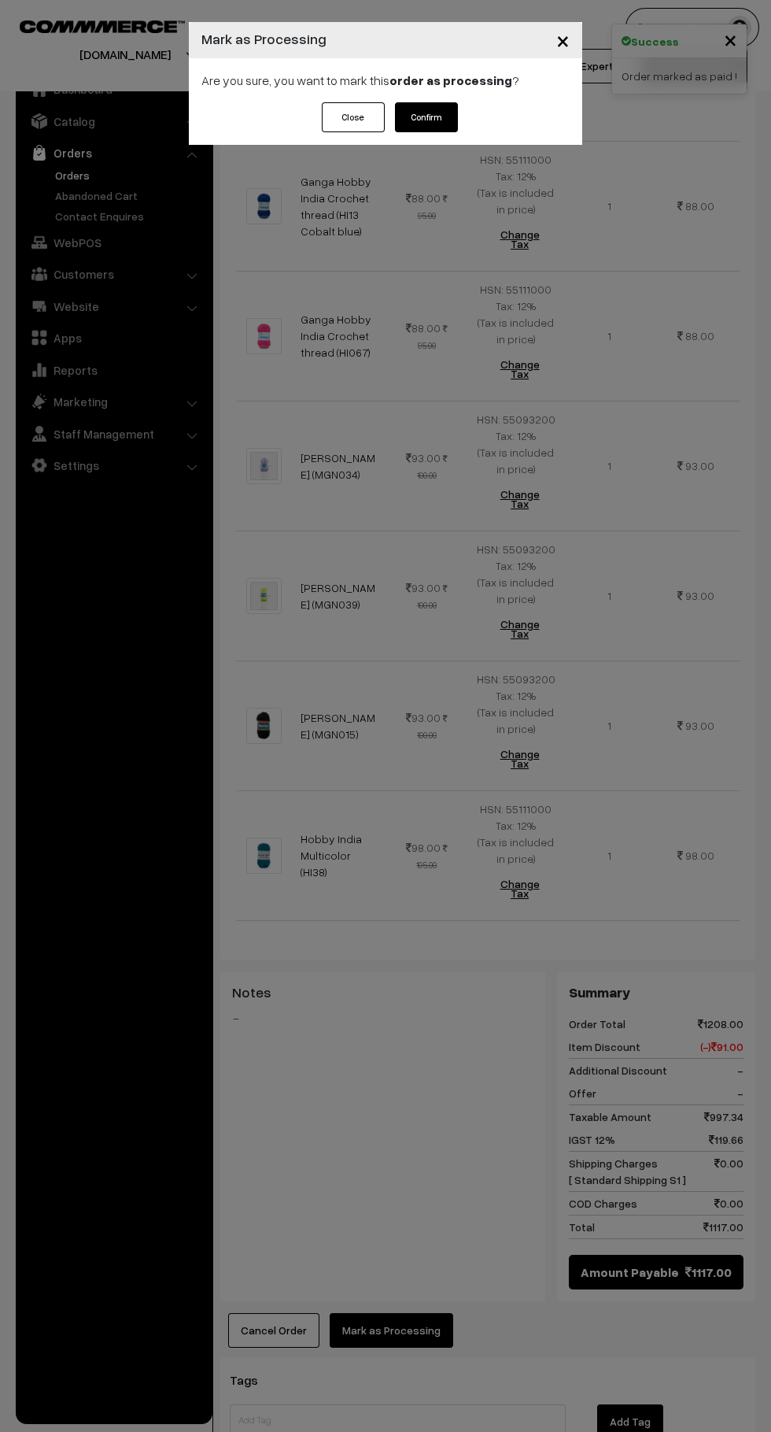
click at [438, 112] on button "Confirm" at bounding box center [426, 117] width 63 height 30
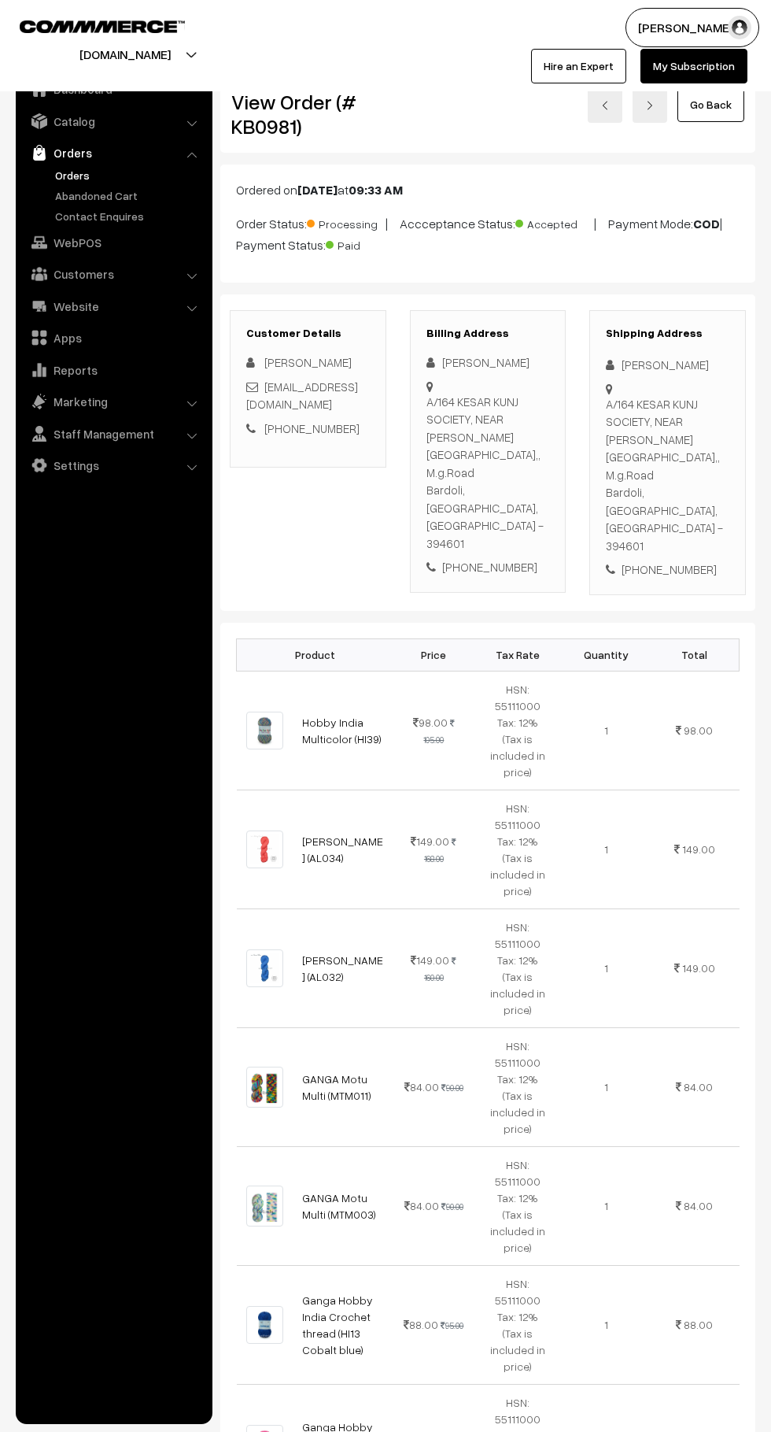
scroll to position [991, 0]
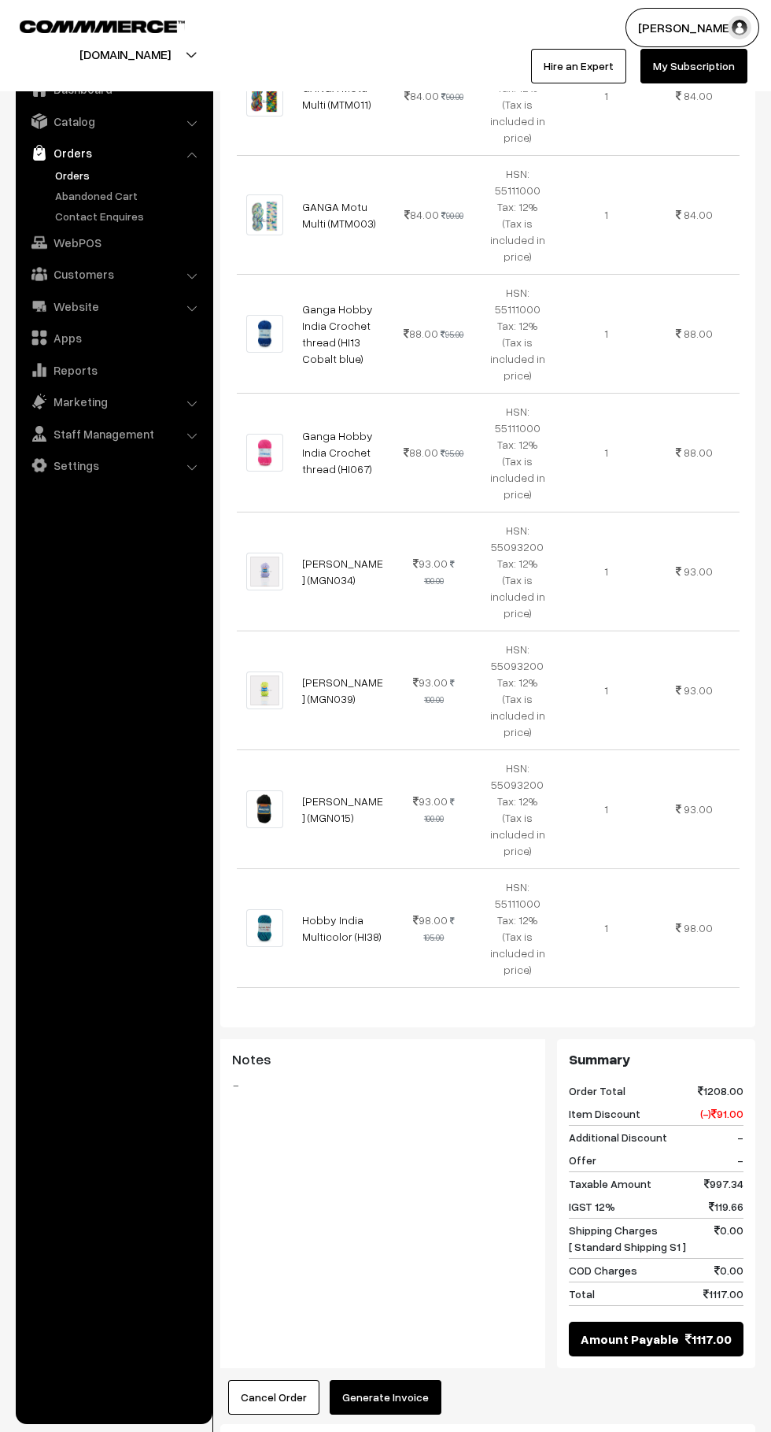
click at [431, 1380] on button "Generate Invoice" at bounding box center [386, 1397] width 112 height 35
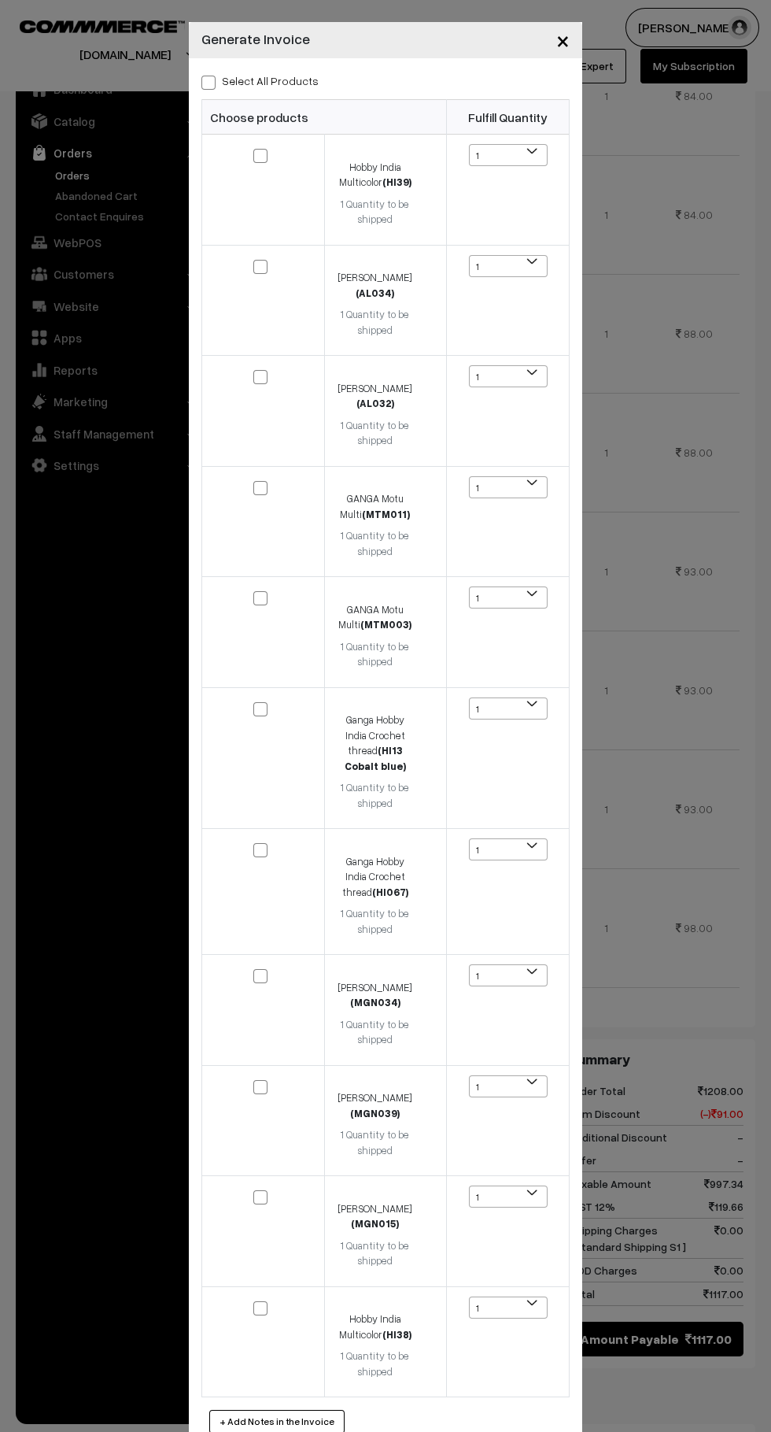
click at [208, 80] on span at bounding box center [209, 83] width 14 height 14
click at [208, 80] on input "Select All Products" at bounding box center [207, 80] width 10 height 10
checkbox input "true"
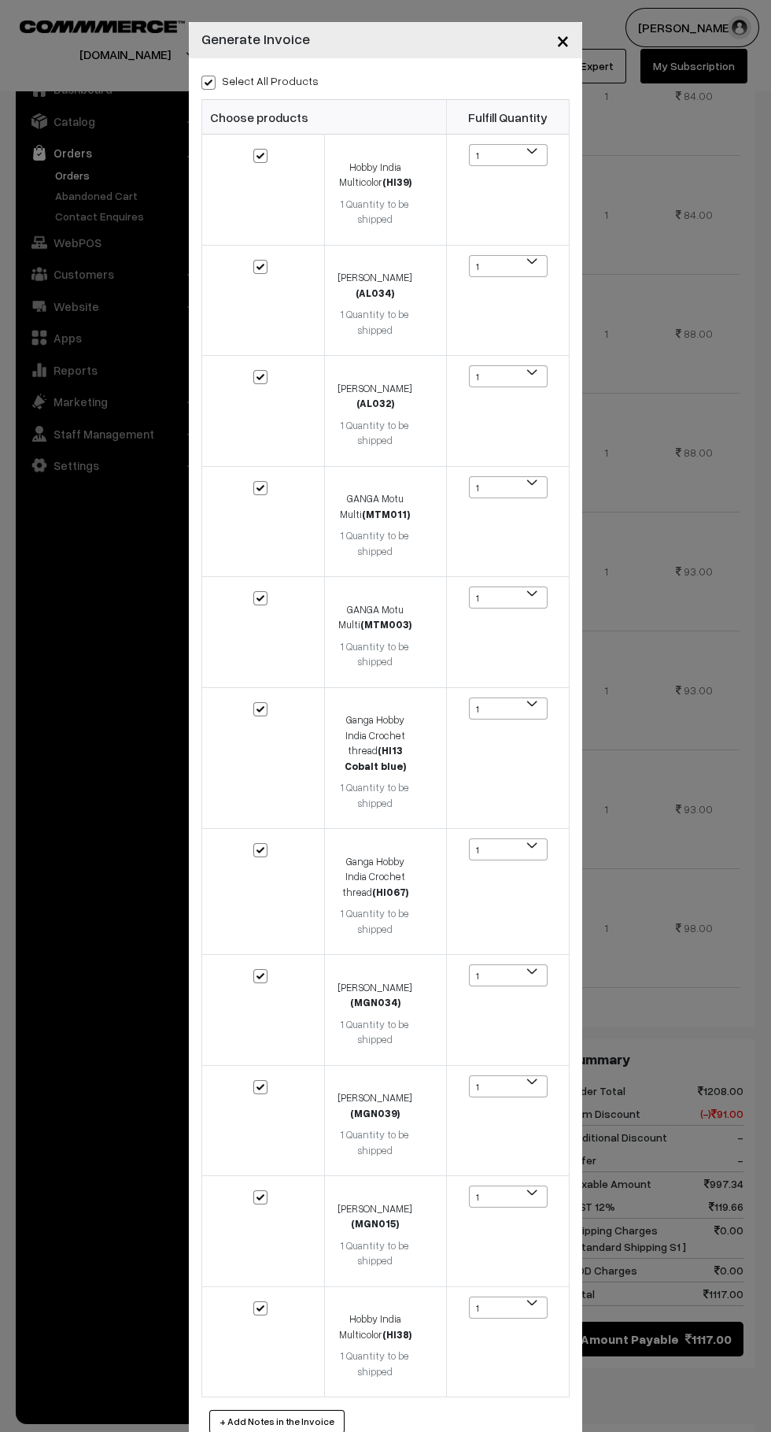
checkbox input "true"
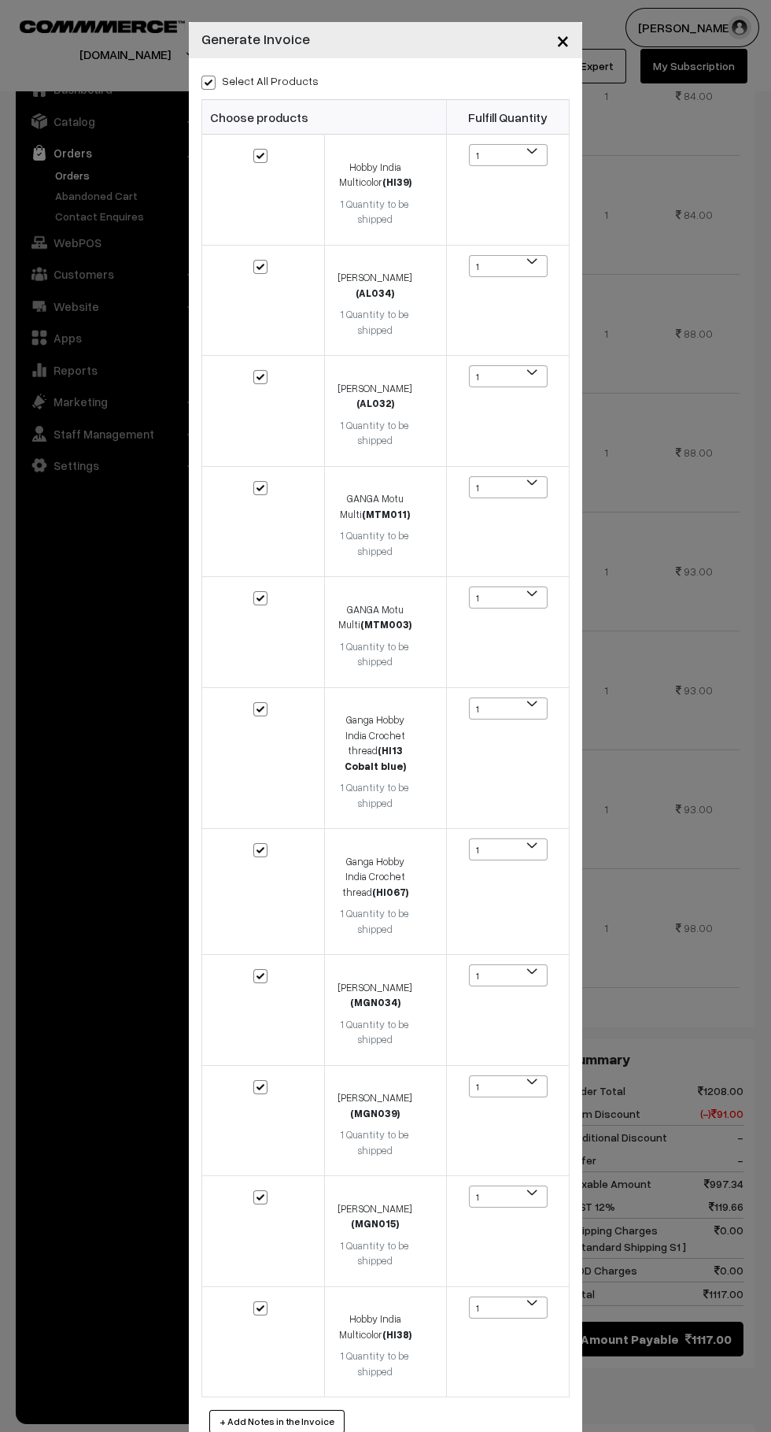
checkbox input "true"
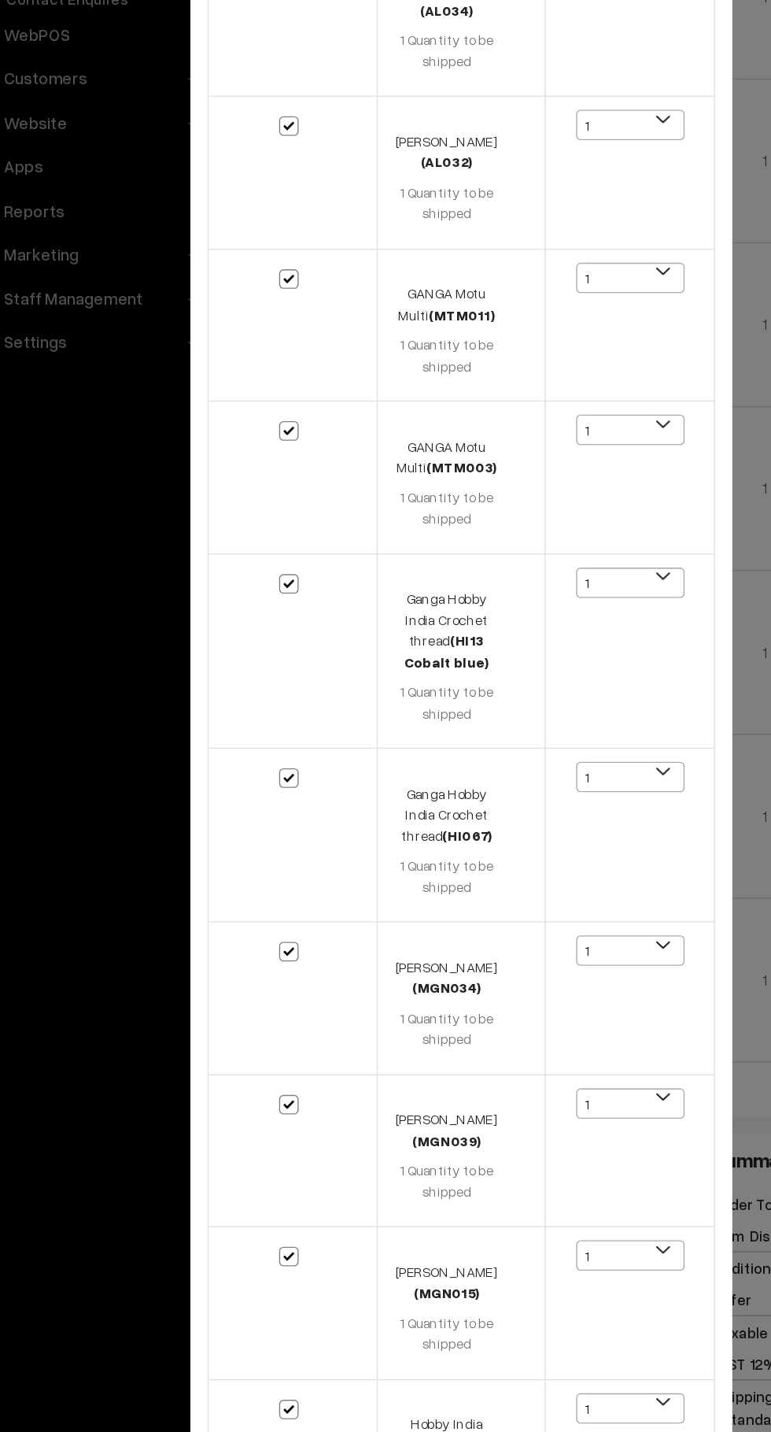
click at [252, 412] on input "checkbox" at bounding box center [251, 409] width 10 height 10
checkbox input "false"
click at [252, 521] on input "checkbox" at bounding box center [251, 519] width 10 height 10
checkbox input "false"
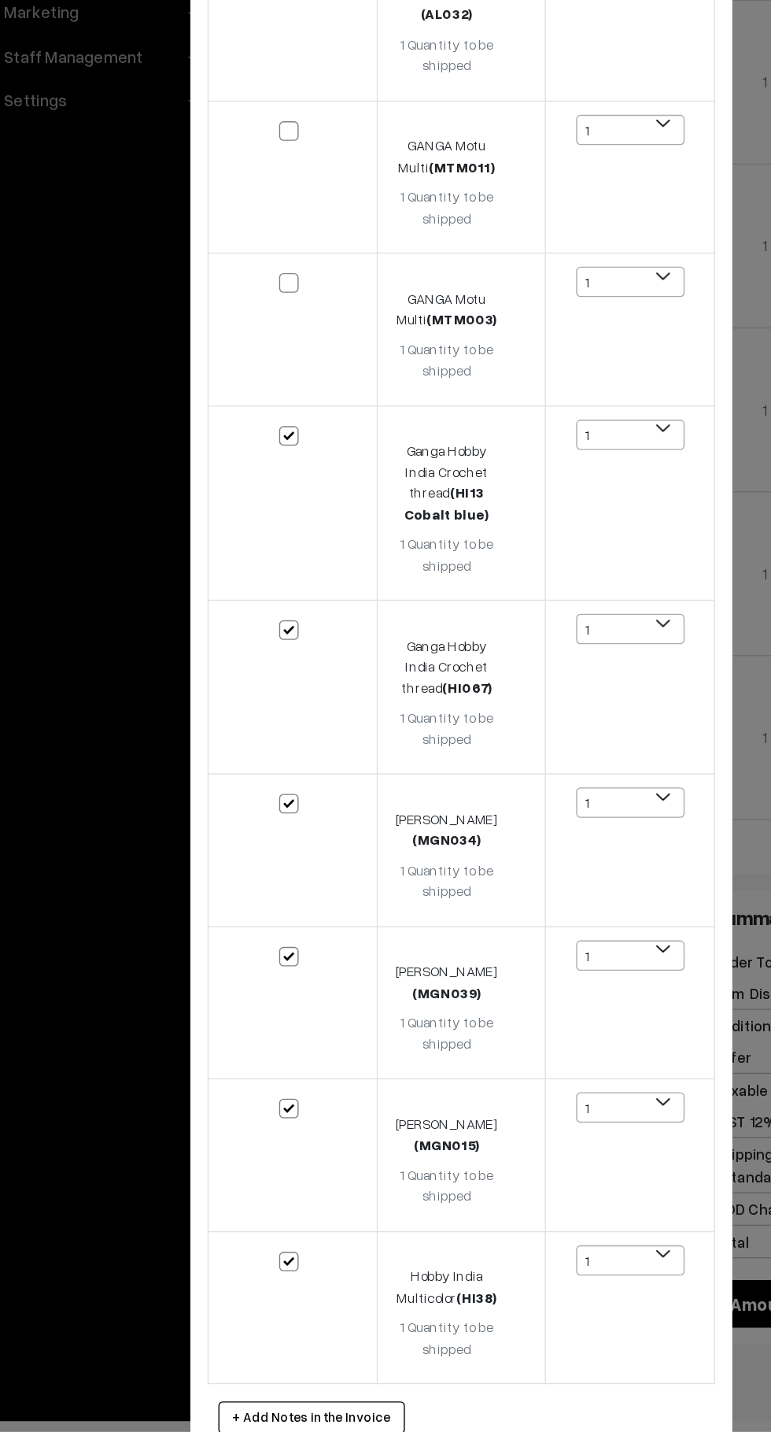
scroll to position [68, 0]
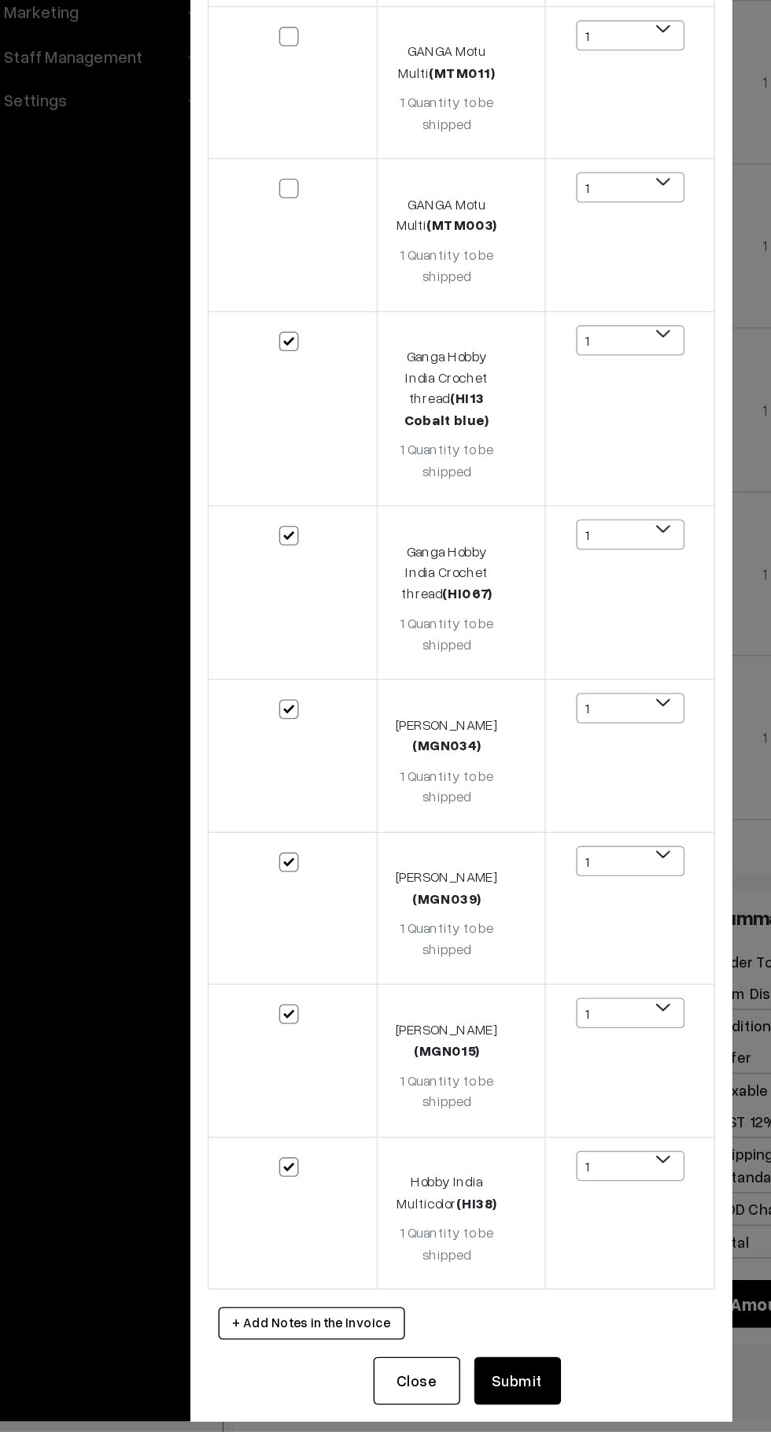
click at [448, 1378] on button "Submit" at bounding box center [426, 1395] width 63 height 35
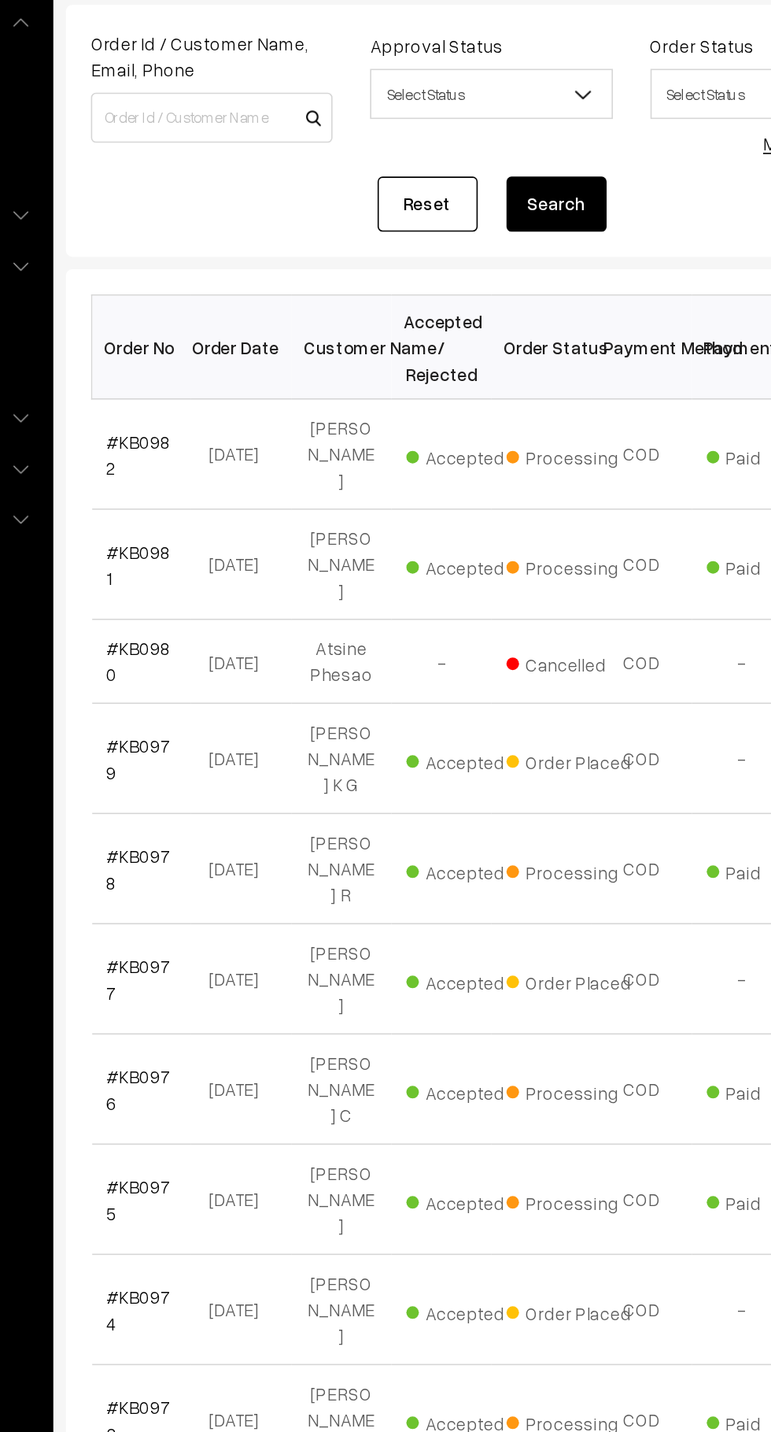
click at [251, 742] on link "#KB0977" at bounding box center [266, 757] width 40 height 30
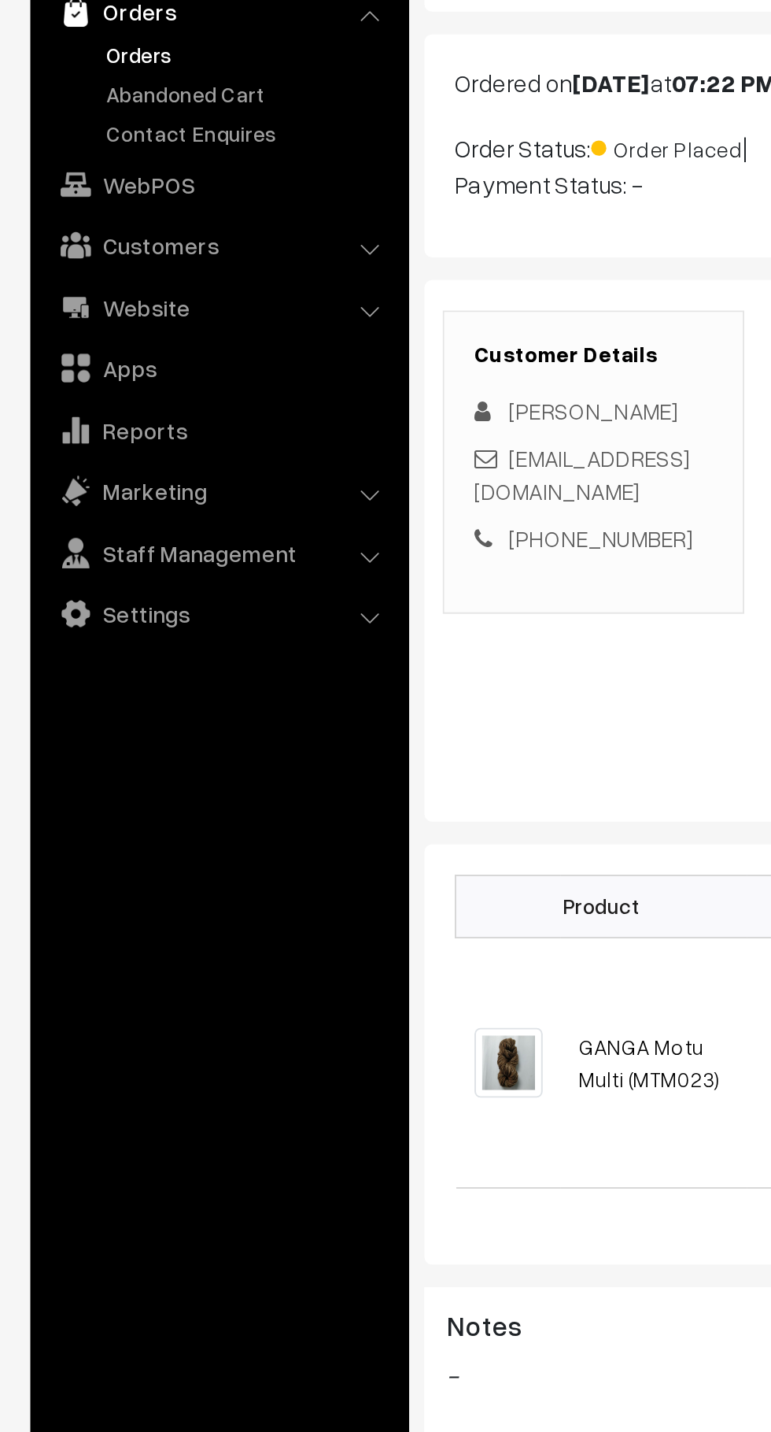
click at [67, 178] on link "Orders" at bounding box center [129, 175] width 156 height 17
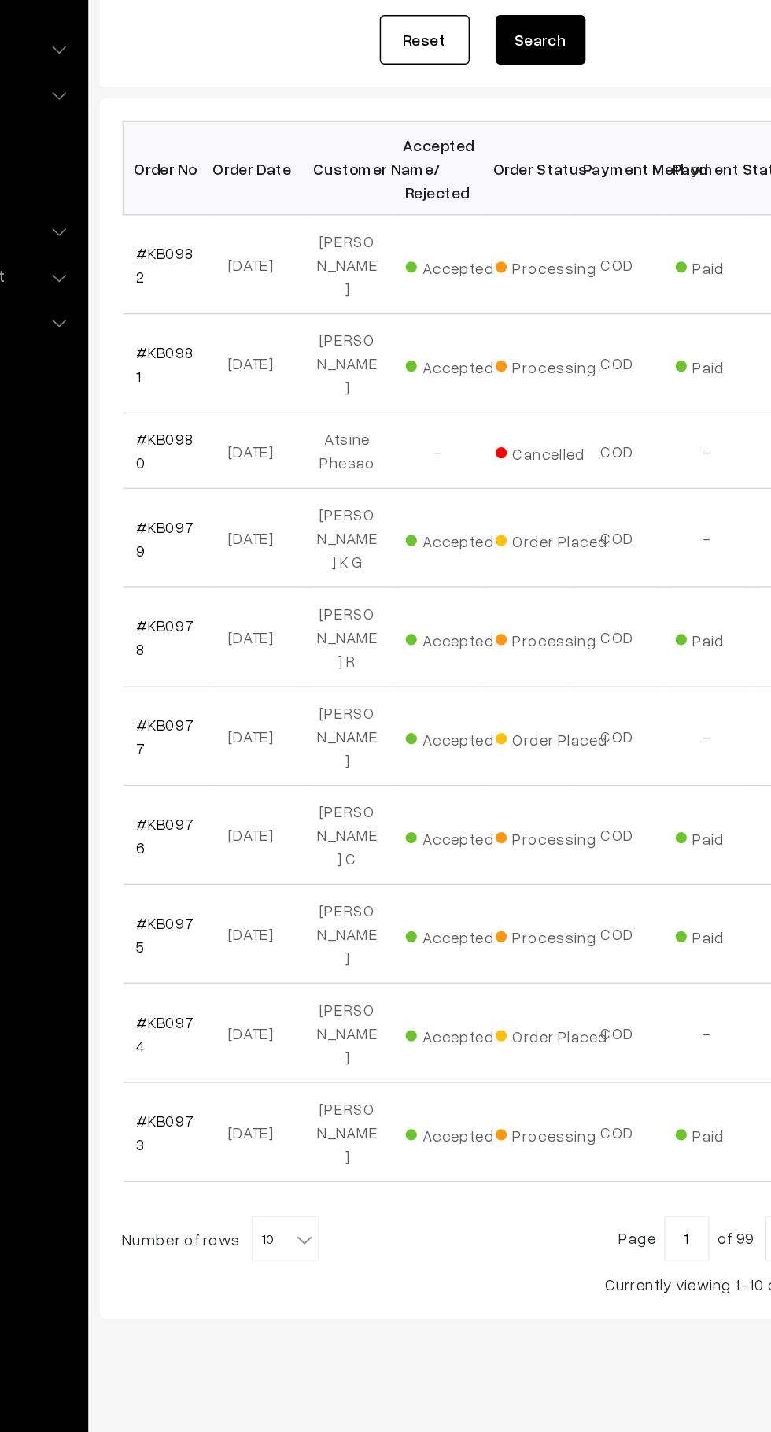
click at [358, 1100] on b at bounding box center [364, 1108] width 16 height 16
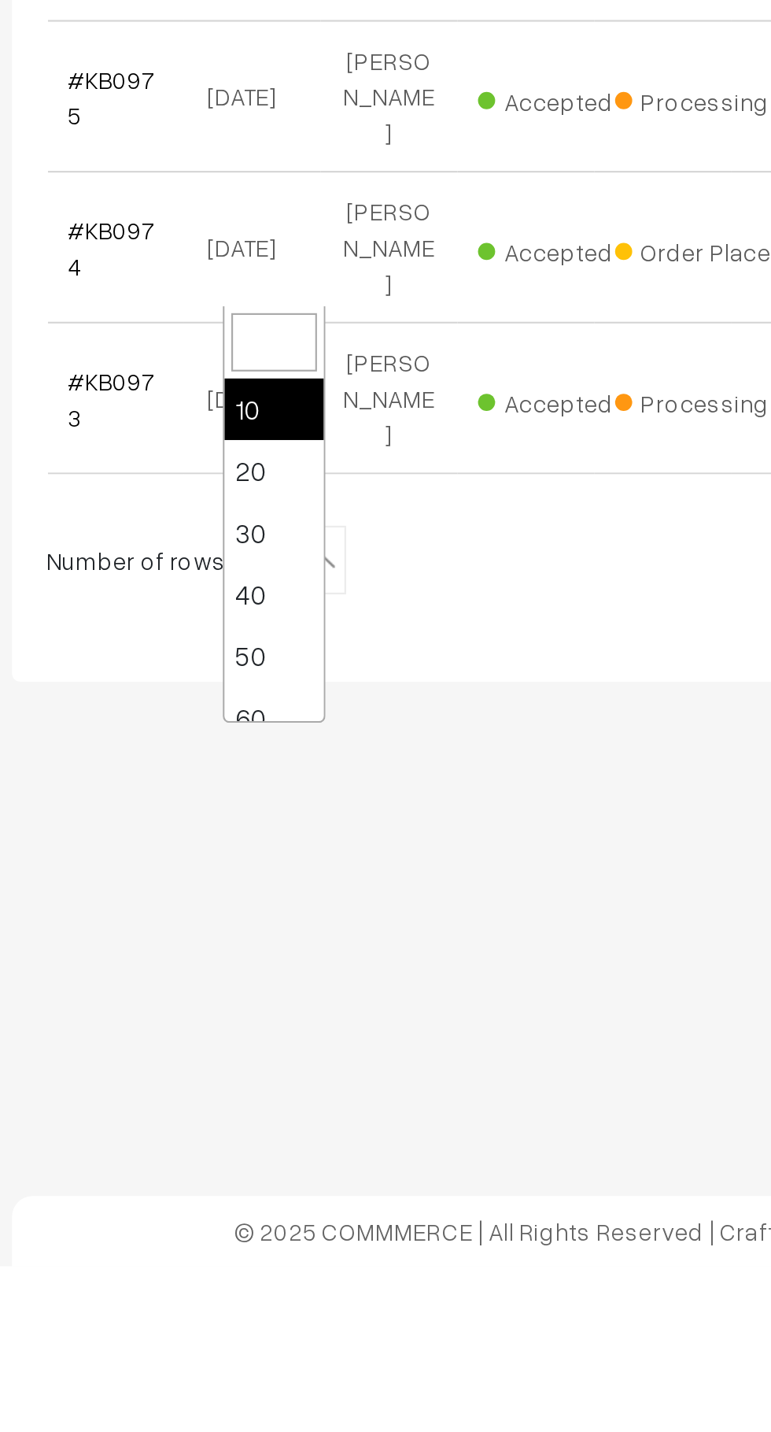
select select "50"
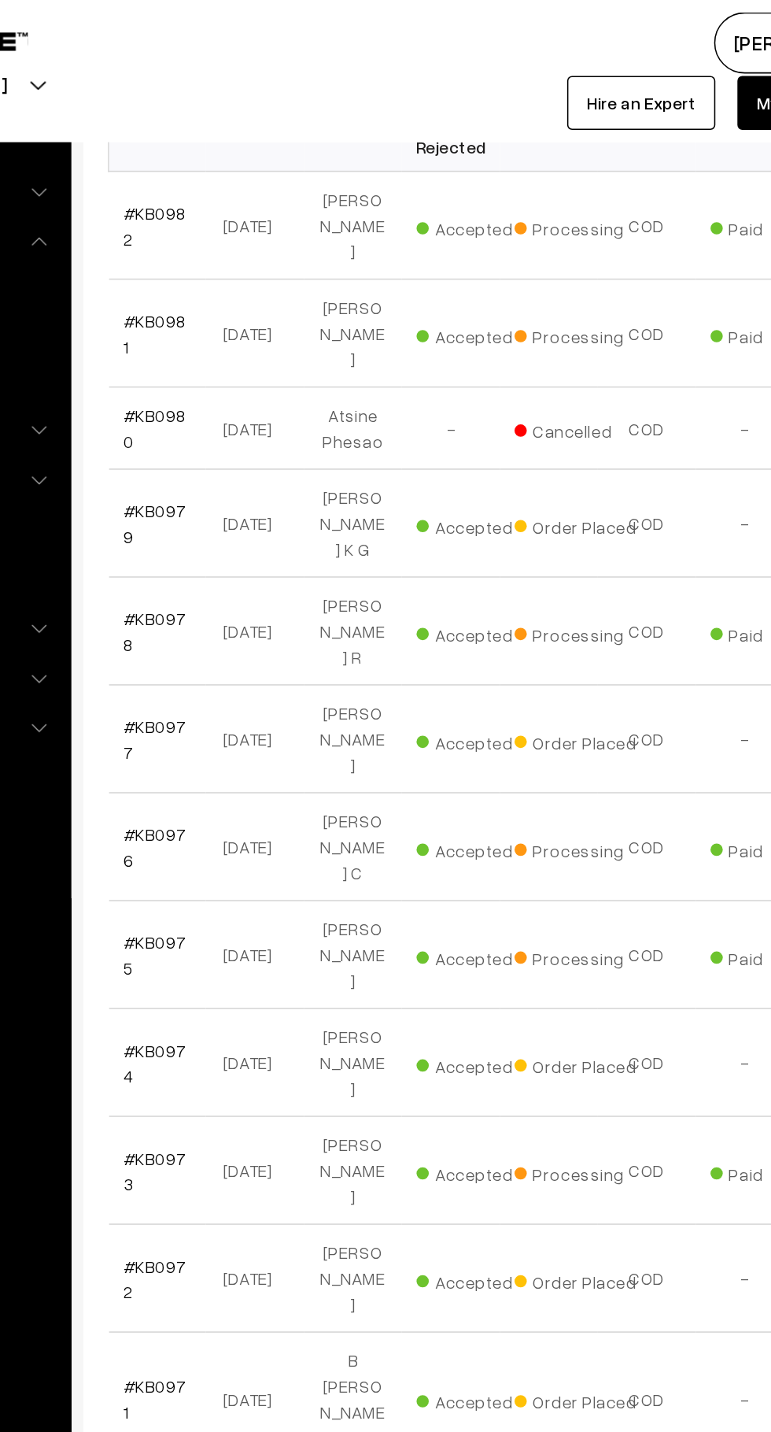
scroll to position [273, 0]
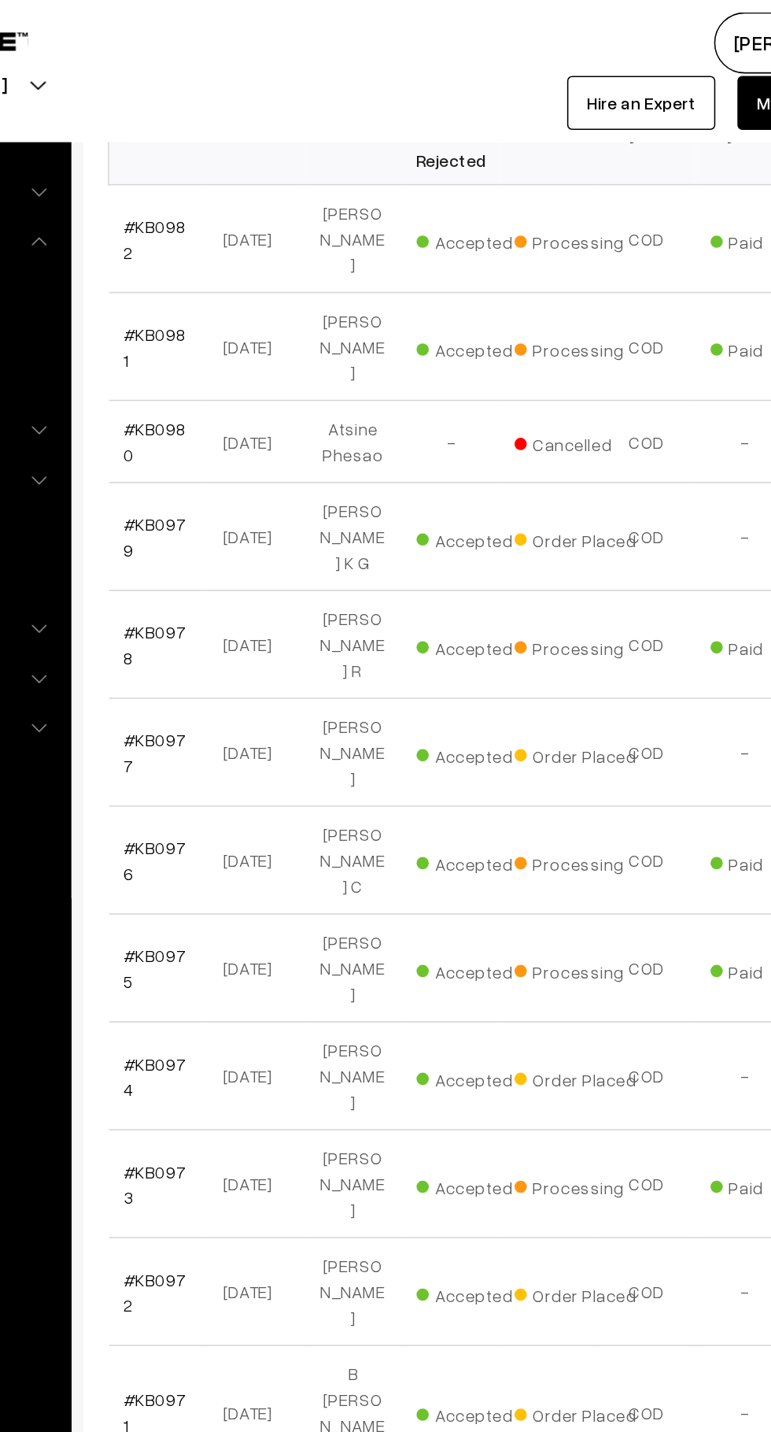
click at [250, 208] on link "#KB0981" at bounding box center [266, 223] width 40 height 30
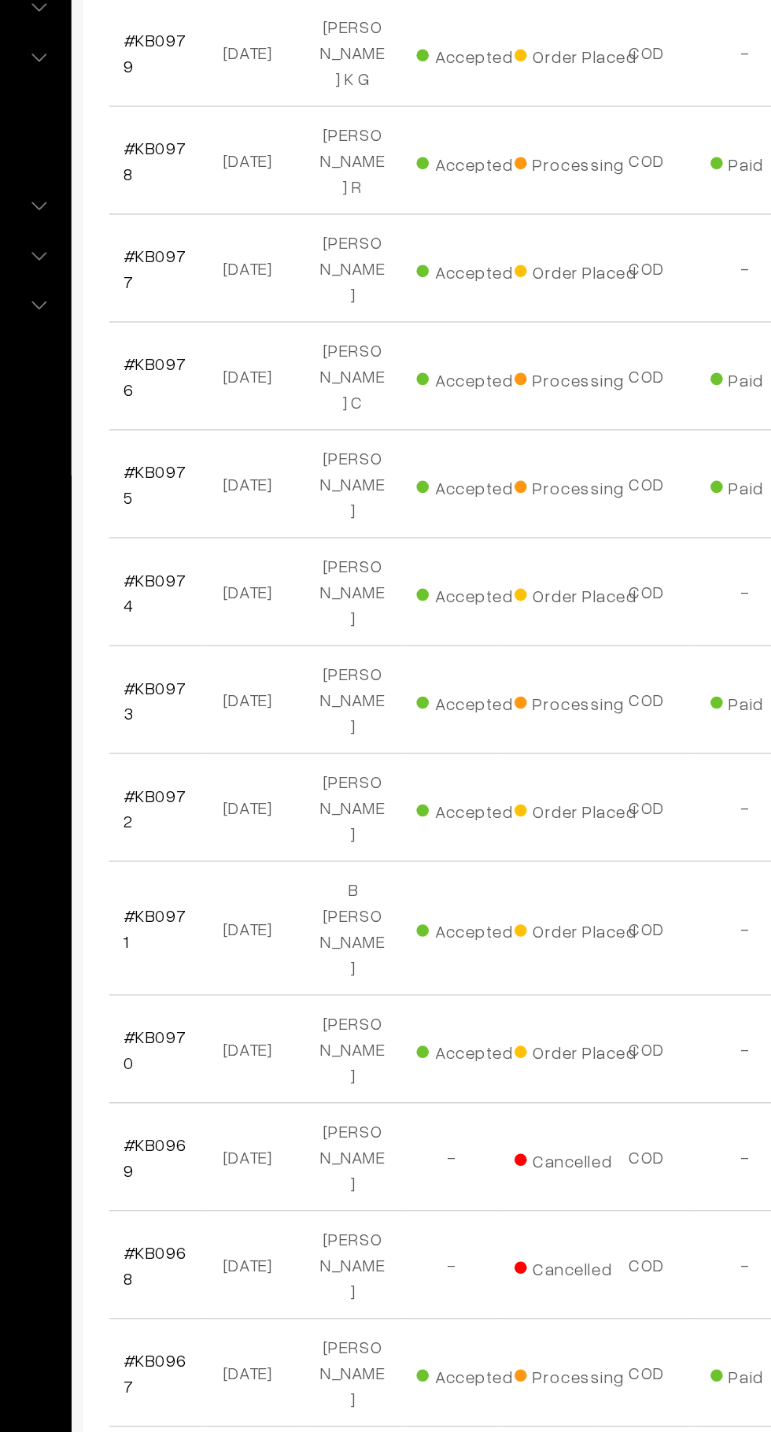
scroll to position [313, 0]
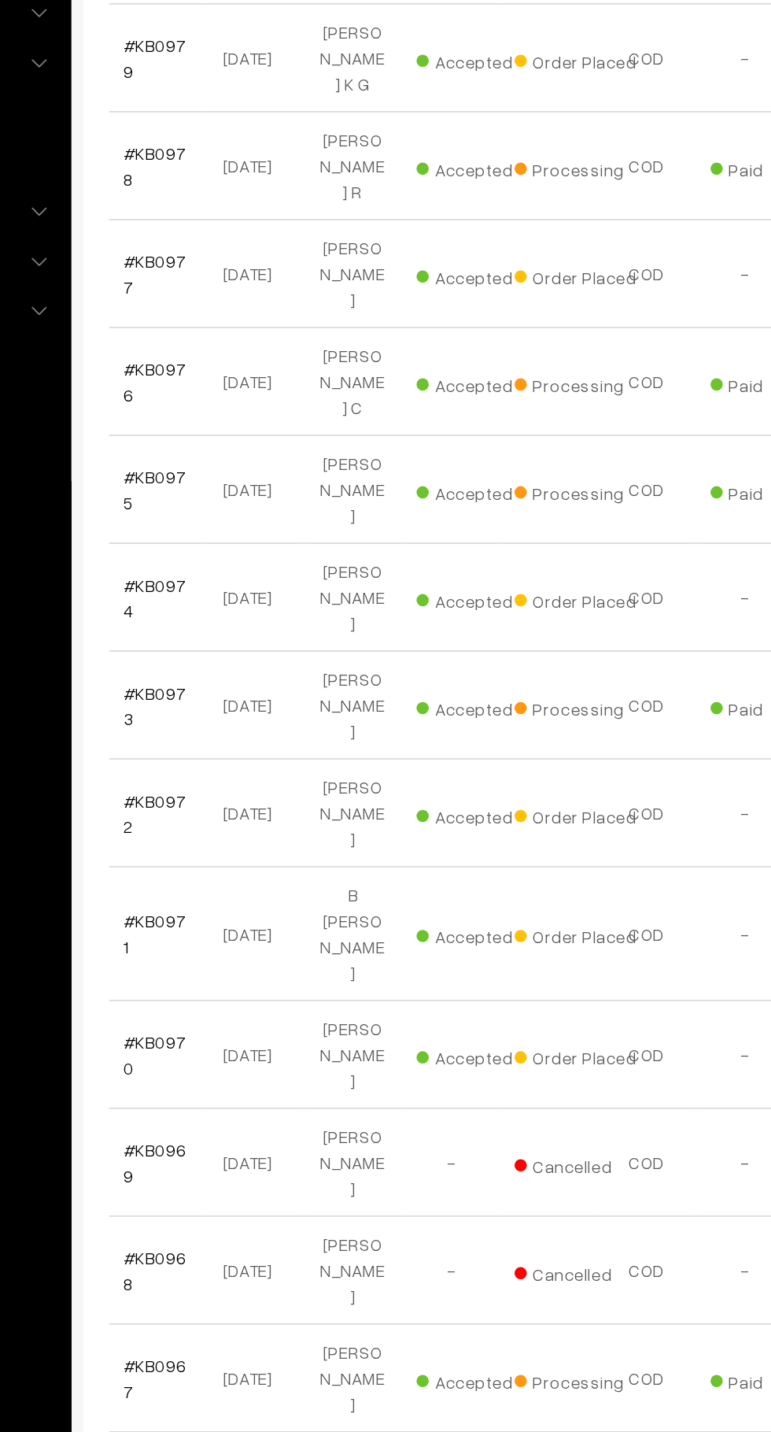
click at [253, 706] on link "#KB0973" at bounding box center [266, 721] width 40 height 30
